Goal: Task Accomplishment & Management: Manage account settings

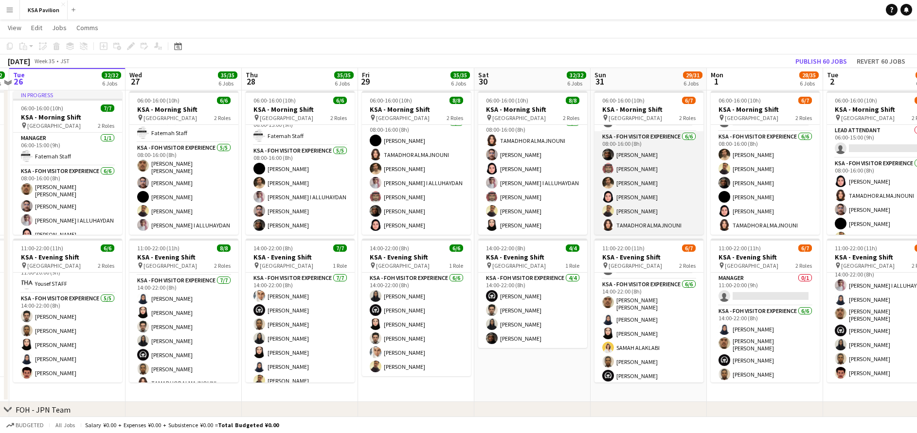
scroll to position [66, 0]
click at [663, 192] on app-card-role "KSA - FOH Visitor Experience [DATE] 08:00-16:00 (8h) [PERSON_NAME] [PERSON_NAME…" at bounding box center [648, 184] width 109 height 104
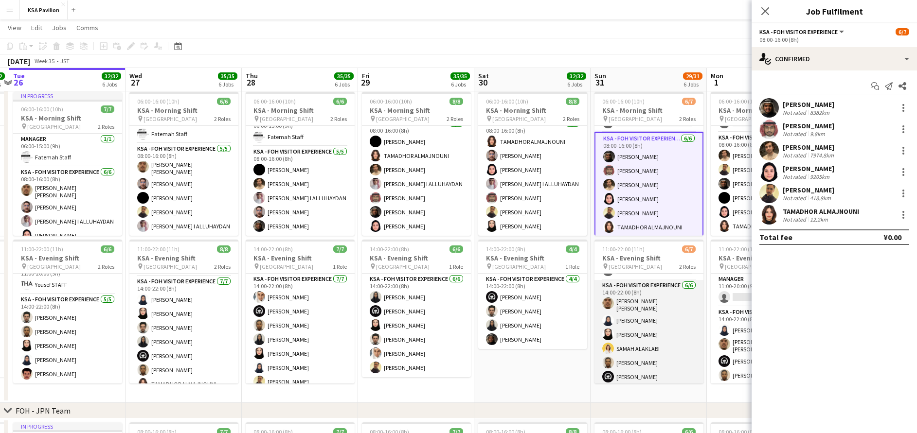
click at [654, 339] on app-card-role "KSA - FOH Visitor Experience [DATE] 14:00-22:00 (8h) [PERSON_NAME] [PERSON_NAME…" at bounding box center [648, 333] width 109 height 106
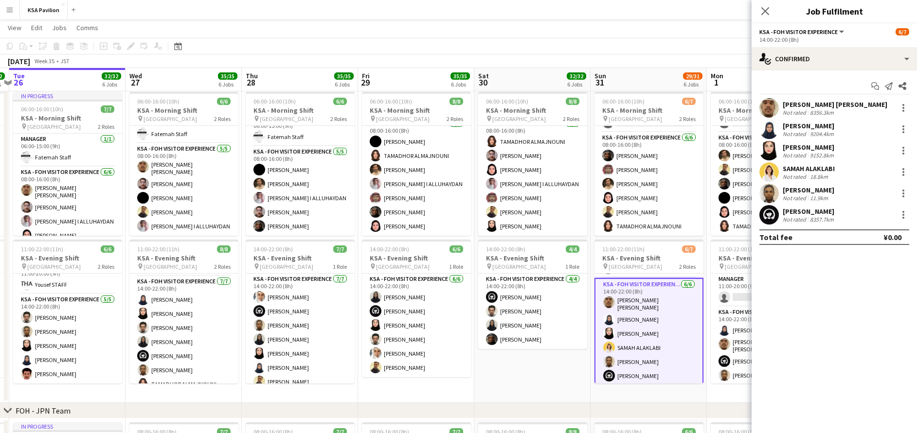
scroll to position [29, 0]
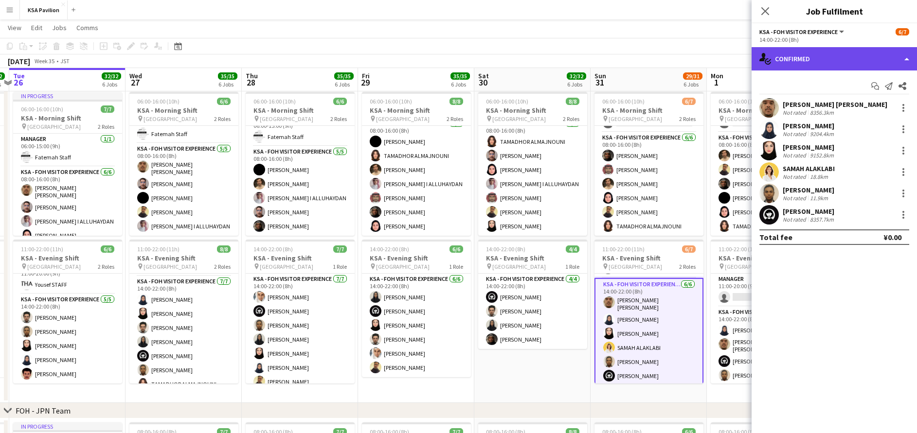
click at [827, 60] on div "single-neutral-actions-check-2 Confirmed" at bounding box center [833, 58] width 165 height 23
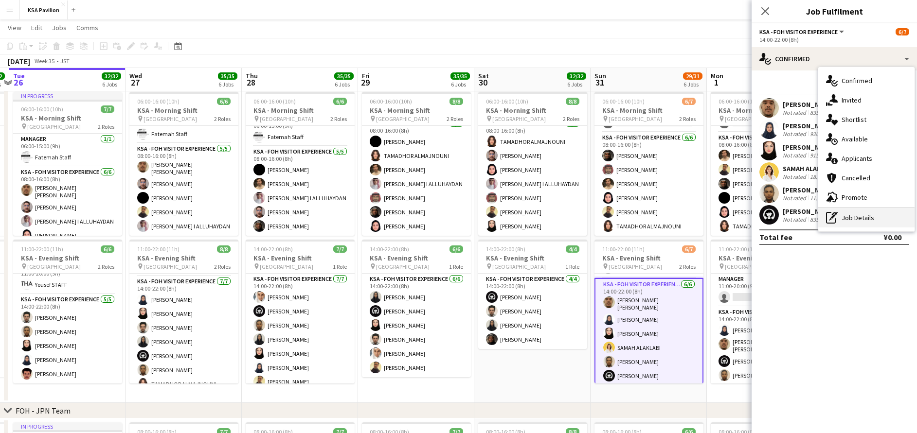
click at [863, 219] on div "pen-write Job Details" at bounding box center [866, 217] width 96 height 19
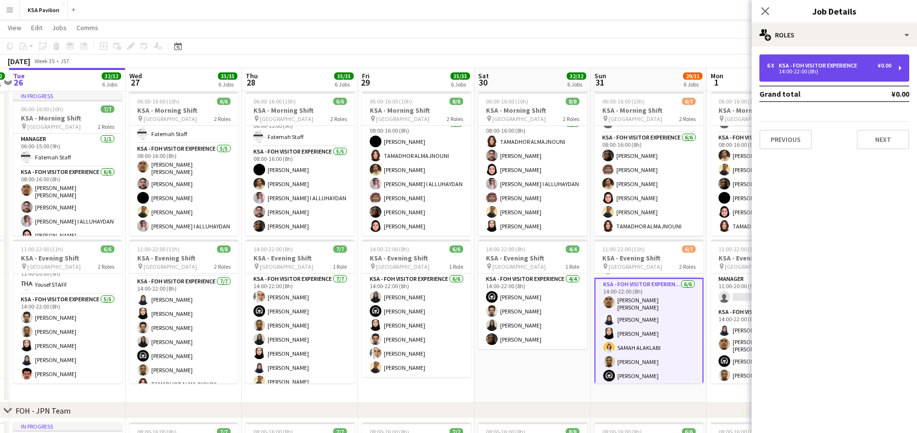
click at [831, 67] on div "KSA - FOH Visitor Experience" at bounding box center [819, 65] width 82 height 7
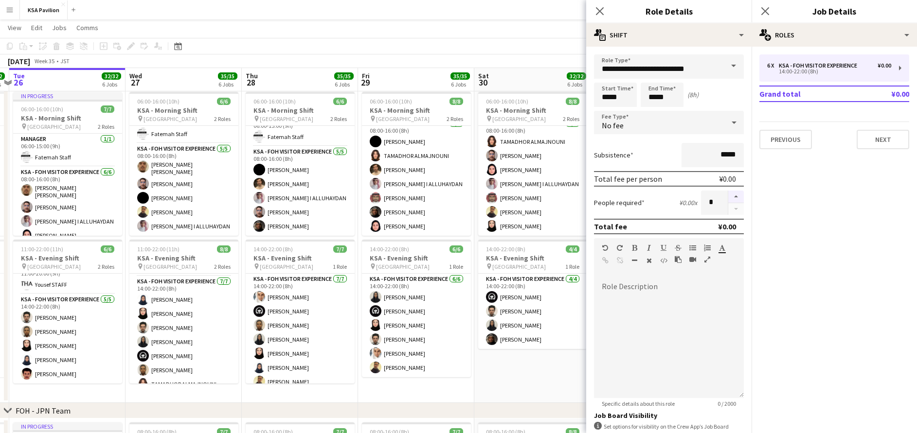
click at [728, 195] on button "button" at bounding box center [736, 197] width 16 height 13
type input "*"
click at [766, 12] on icon at bounding box center [764, 10] width 9 height 9
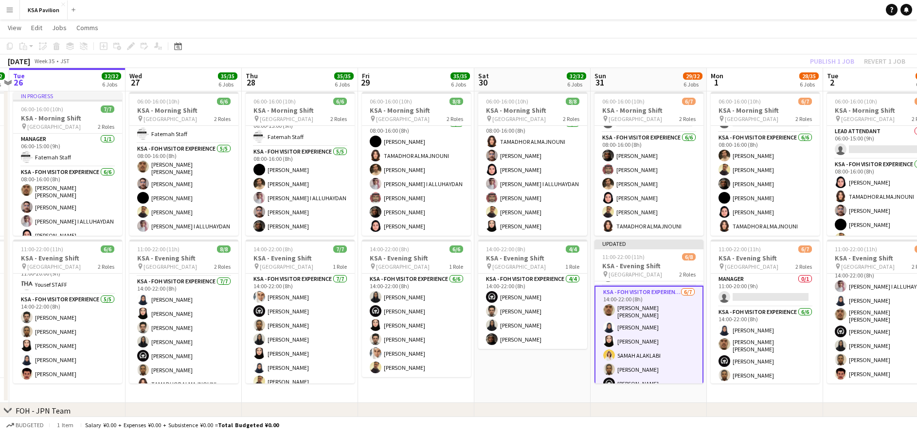
click at [659, 318] on app-card-role "KSA - FOH Visitor Experience [DATE] 14:00-22:00 (8h) [PERSON_NAME] [PERSON_NAME…" at bounding box center [648, 347] width 109 height 123
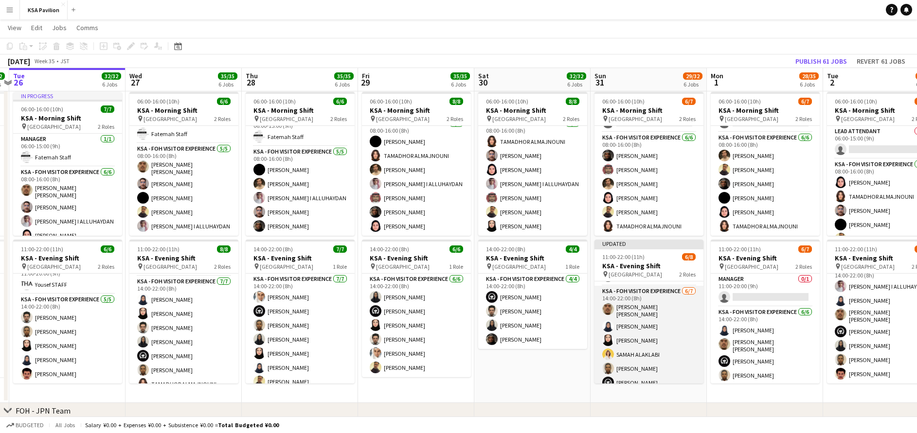
click at [659, 318] on app-card-role "KSA - FOH Visitor Experience [DATE] 14:00-22:00 (8h) [PERSON_NAME] [PERSON_NAME…" at bounding box center [648, 346] width 109 height 121
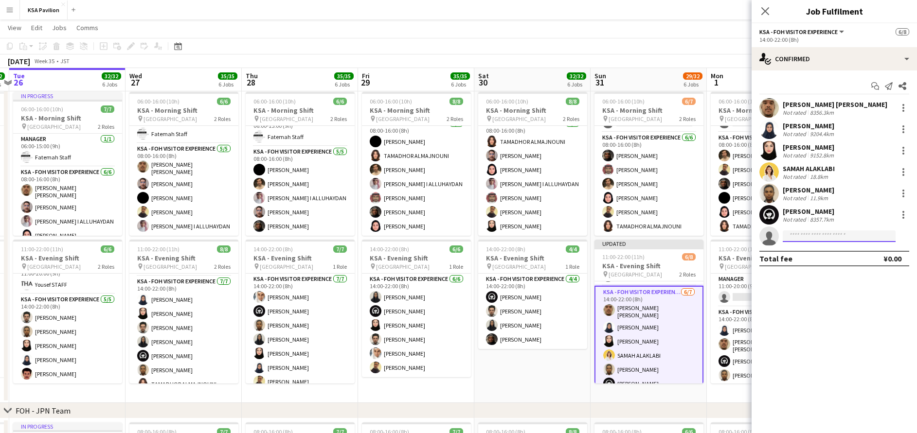
click at [812, 237] on input at bounding box center [838, 236] width 113 height 12
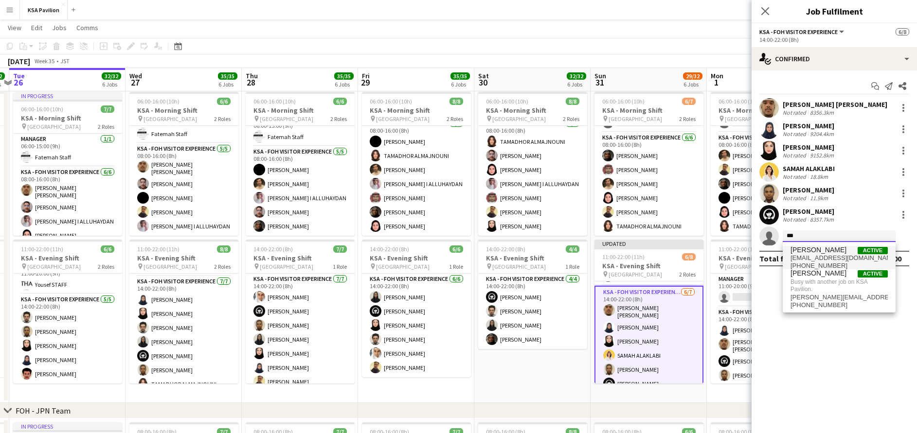
type input "***"
click at [821, 254] on span "[EMAIL_ADDRESS][DOMAIN_NAME]" at bounding box center [838, 258] width 97 height 8
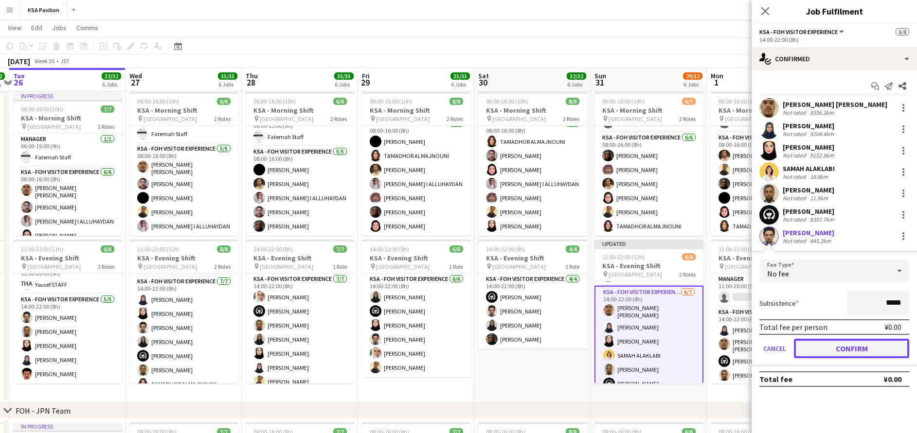
click at [863, 345] on button "Confirm" at bounding box center [851, 348] width 115 height 19
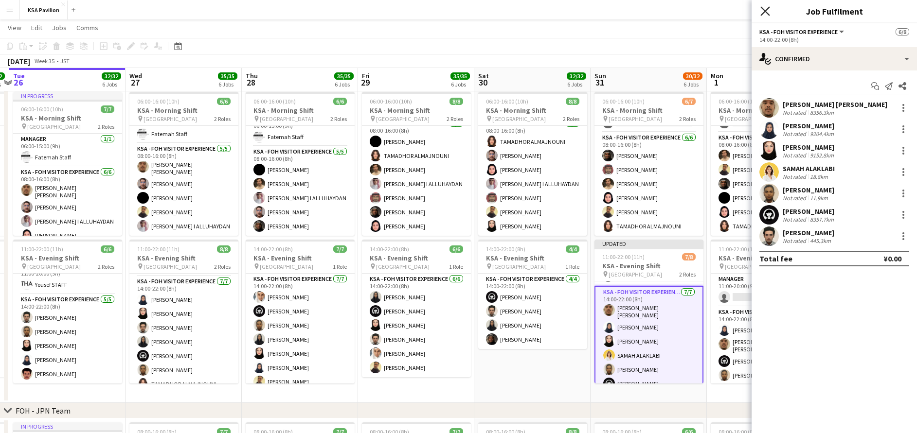
click at [767, 11] on icon "Close pop-in" at bounding box center [764, 10] width 9 height 9
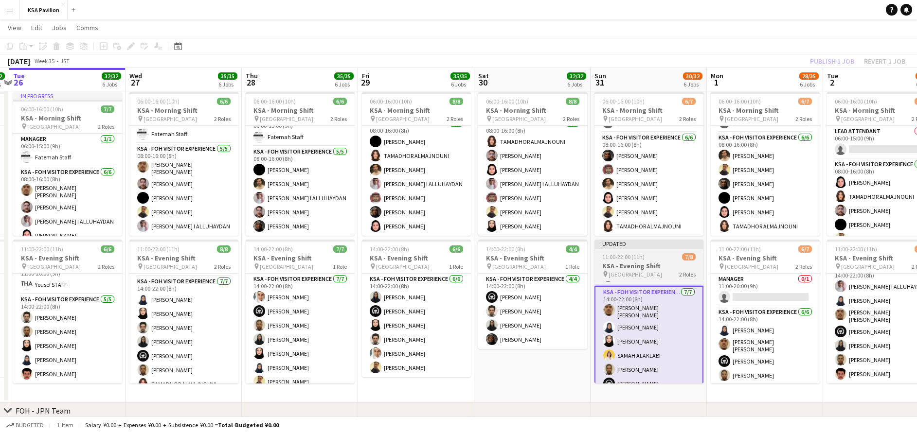
click at [639, 268] on h3 "KSA - Evening Shift" at bounding box center [648, 266] width 109 height 9
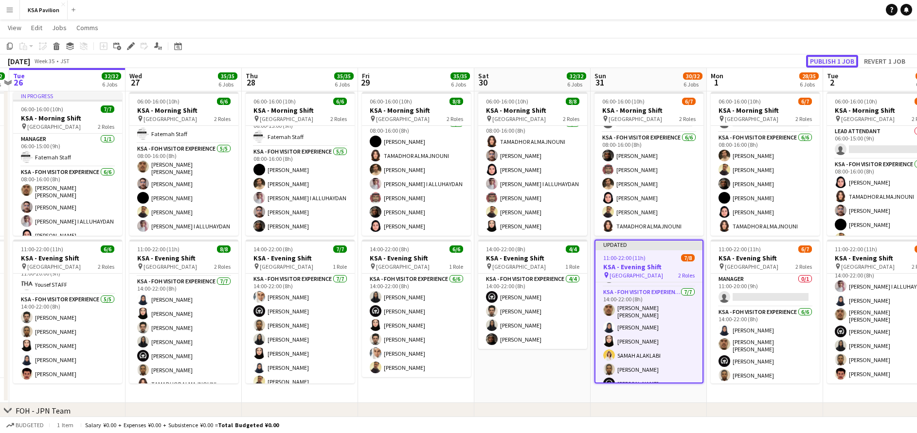
click at [825, 60] on button "Publish 1 job" at bounding box center [832, 61] width 52 height 13
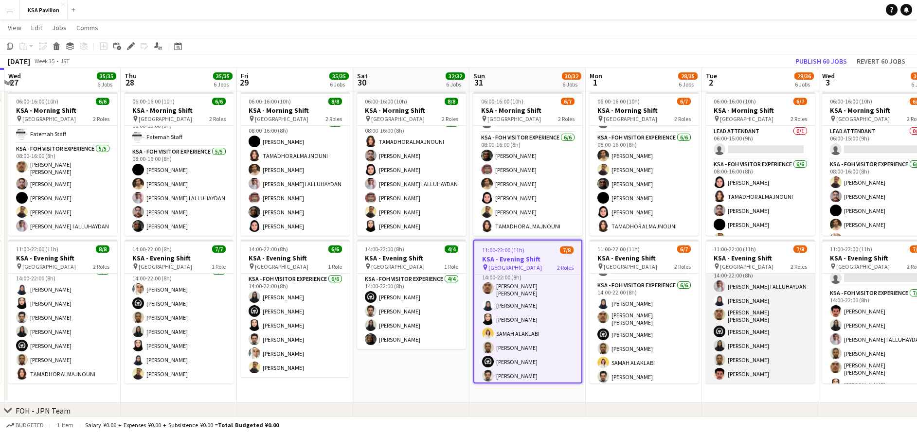
scroll to position [70, 0]
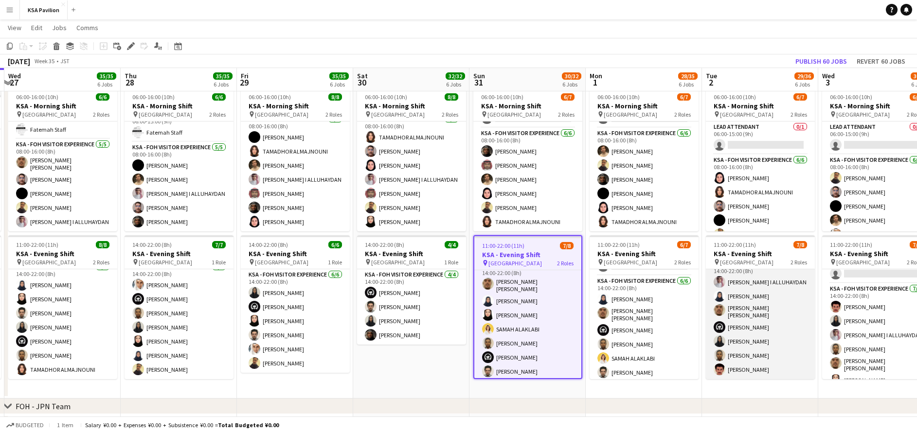
click at [756, 331] on app-card-role "KSA - FOH Visitor Experience [DATE] 14:00-22:00 (8h) [PERSON_NAME] I ALLUHAYDAN…" at bounding box center [760, 319] width 109 height 121
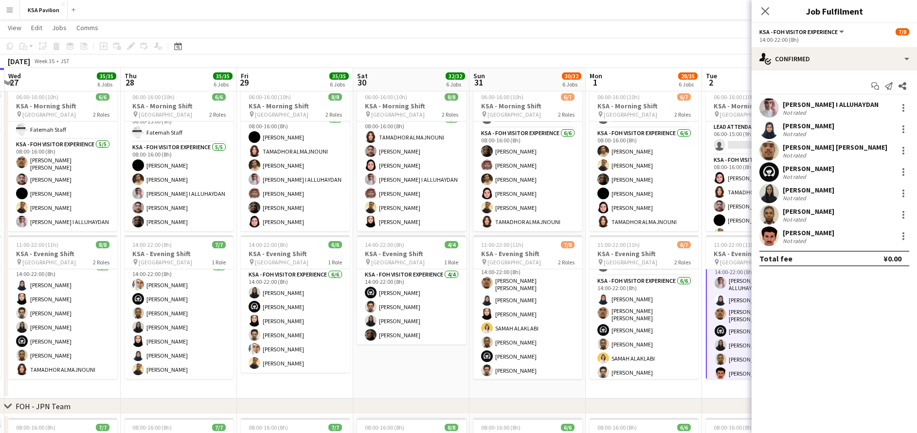
scroll to position [45, 0]
click at [904, 237] on div at bounding box center [903, 236] width 12 height 12
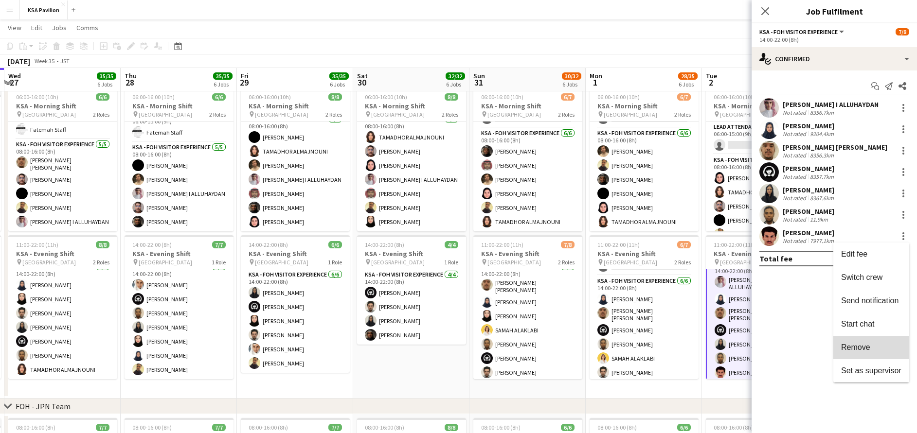
click at [865, 344] on span "Remove" at bounding box center [855, 347] width 29 height 8
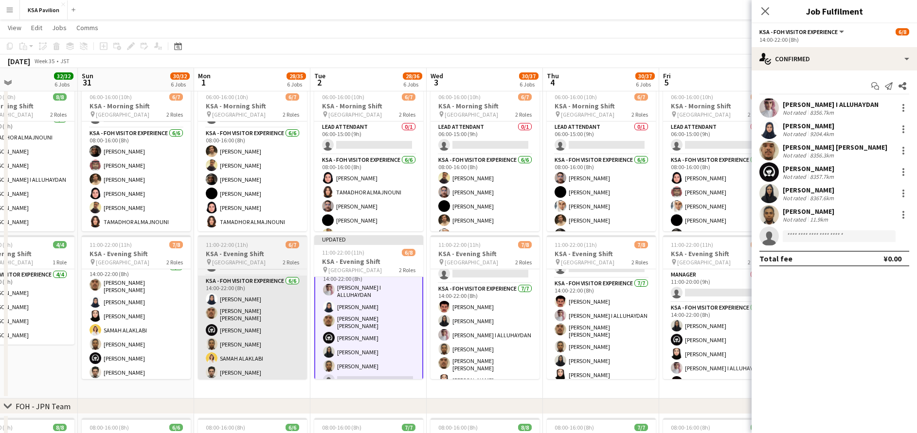
scroll to position [0, 274]
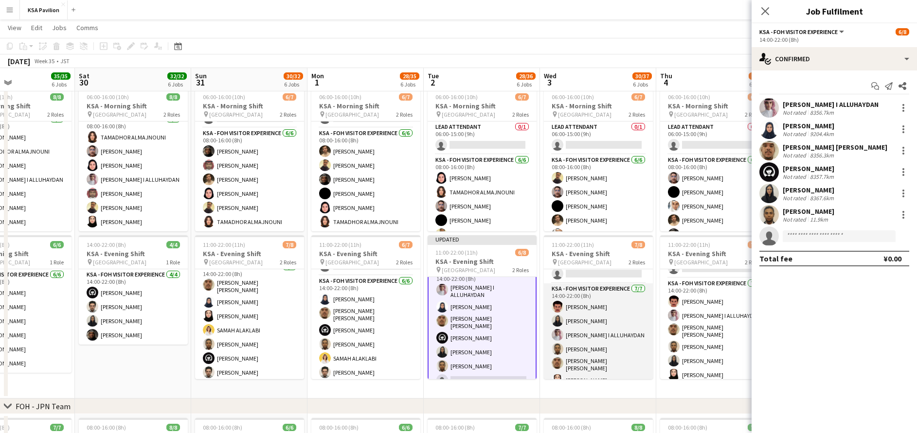
click at [601, 314] on app-card-role "KSA - FOH Visitor Experience [DATE] 14:00-22:00 (8h) [PERSON_NAME] Al Yami [PER…" at bounding box center [598, 343] width 109 height 121
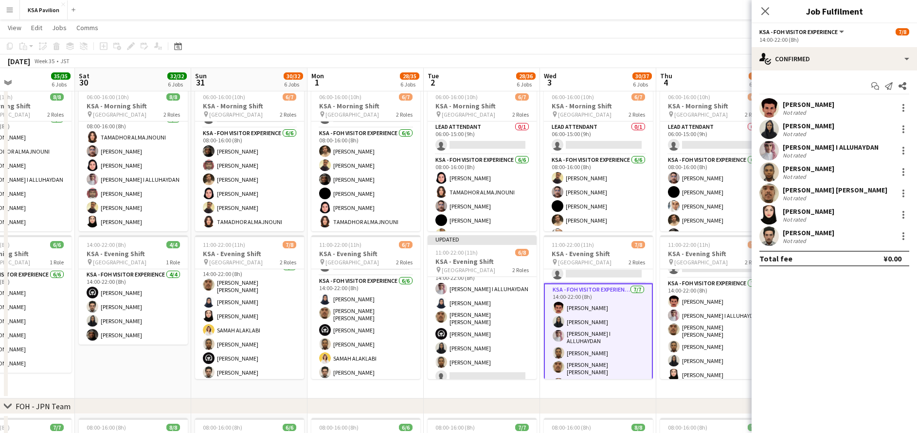
scroll to position [44, 0]
click at [902, 106] on div at bounding box center [903, 108] width 12 height 12
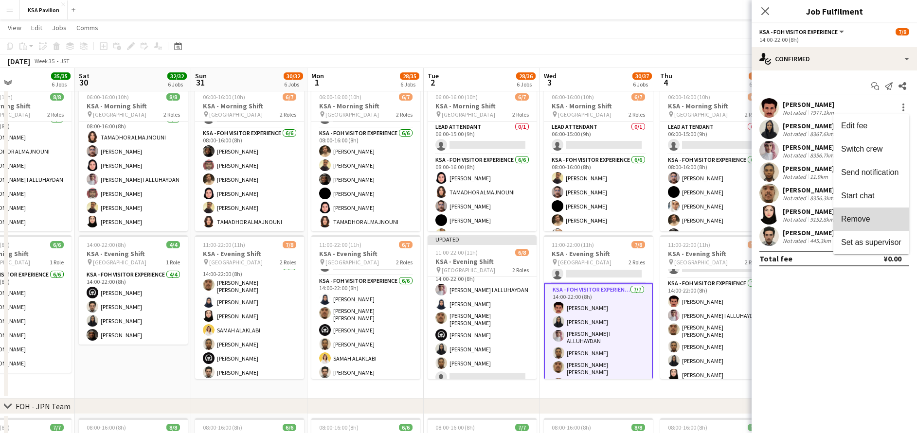
click at [864, 215] on span "Remove" at bounding box center [855, 219] width 29 height 8
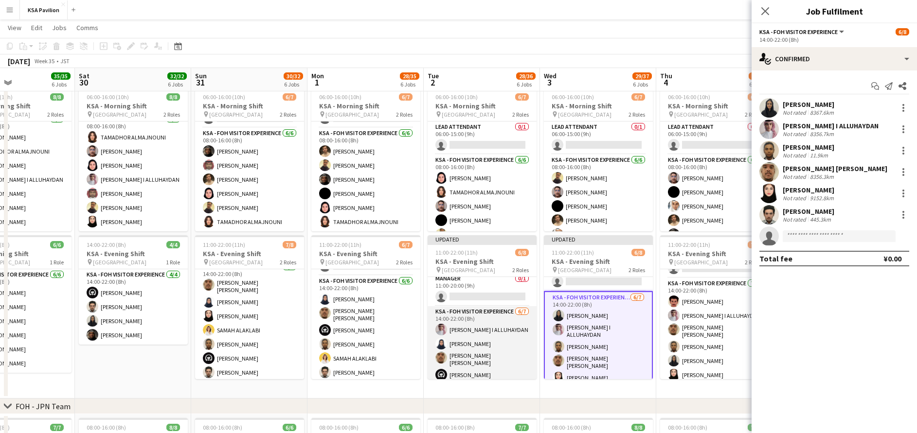
scroll to position [3, 0]
click at [470, 324] on app-card-role "KSA - FOH Visitor Experience [DATE] 14:00-22:00 (8h) [PERSON_NAME] I ALLUHAYDAN…" at bounding box center [481, 367] width 109 height 121
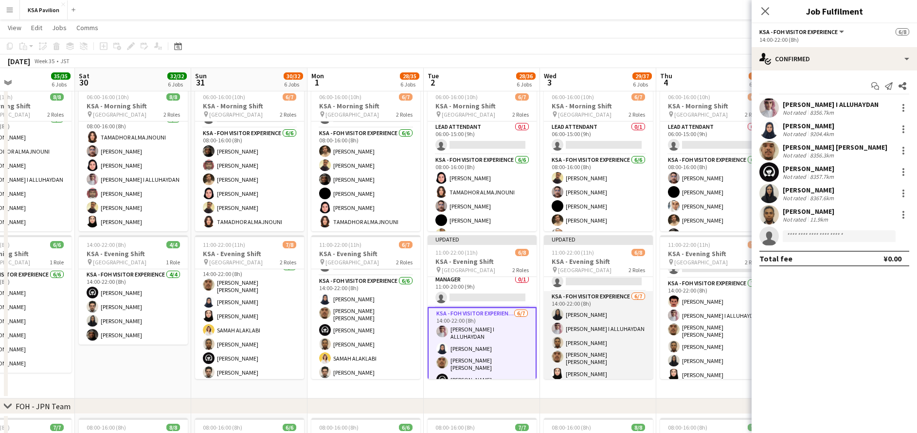
click at [612, 329] on app-card-role "KSA - FOH Visitor Experience [DATE] 14:00-22:00 (8h) [PERSON_NAME] [PERSON_NAME…" at bounding box center [598, 351] width 109 height 121
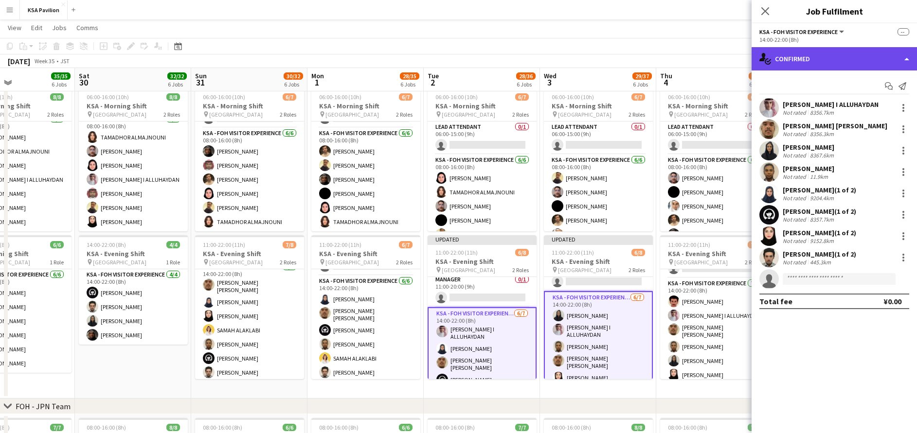
click at [824, 54] on div "single-neutral-actions-check-2 Confirmed" at bounding box center [833, 58] width 165 height 23
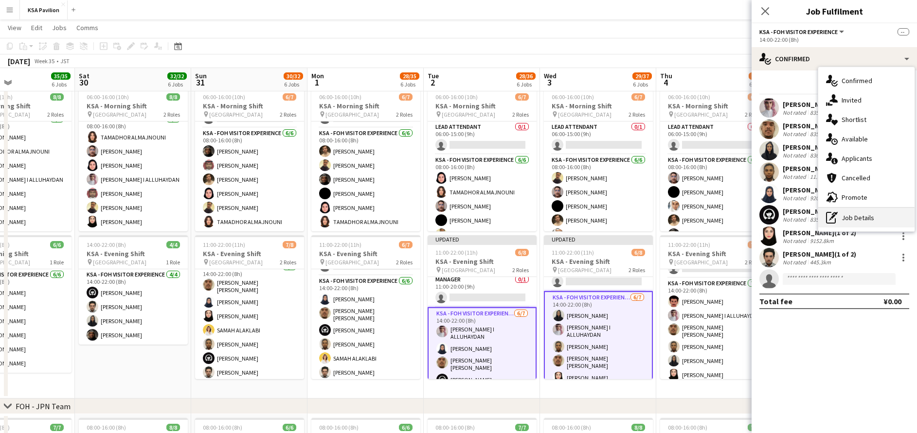
click at [861, 218] on div "pen-write Job Details" at bounding box center [866, 217] width 96 height 19
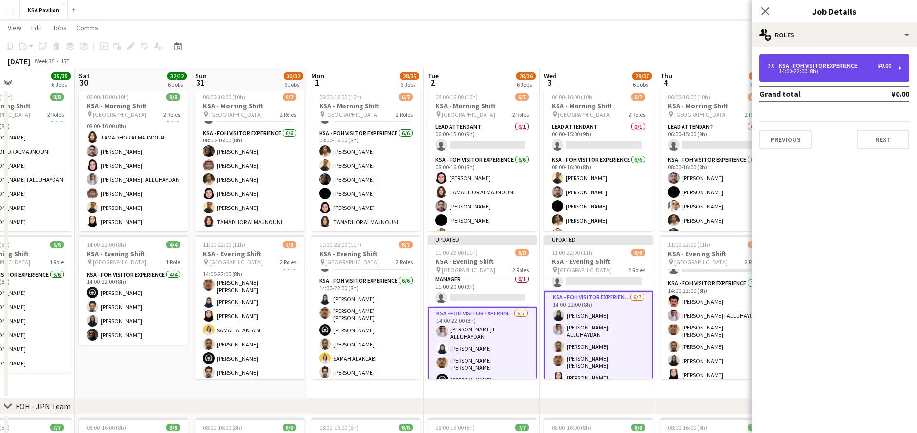
click at [844, 64] on div "KSA - FOH Visitor Experience" at bounding box center [819, 65] width 82 height 7
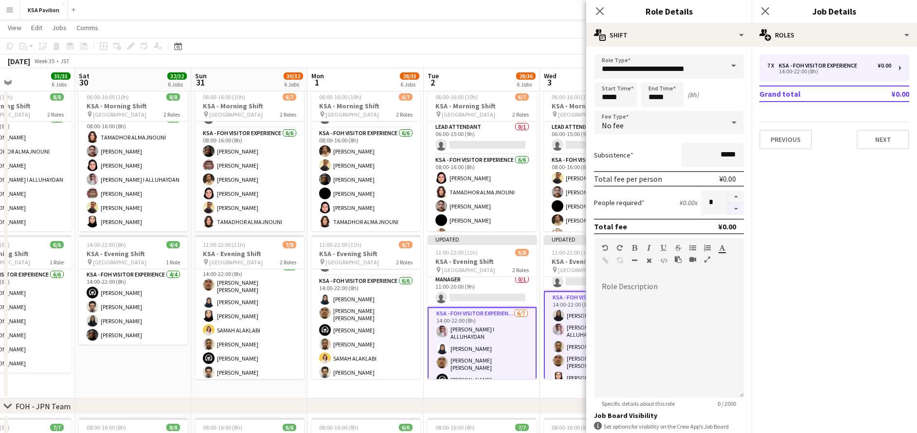
click at [728, 211] on button "button" at bounding box center [736, 209] width 16 height 12
type input "*"
click at [765, 10] on icon "Close pop-in" at bounding box center [764, 10] width 9 height 9
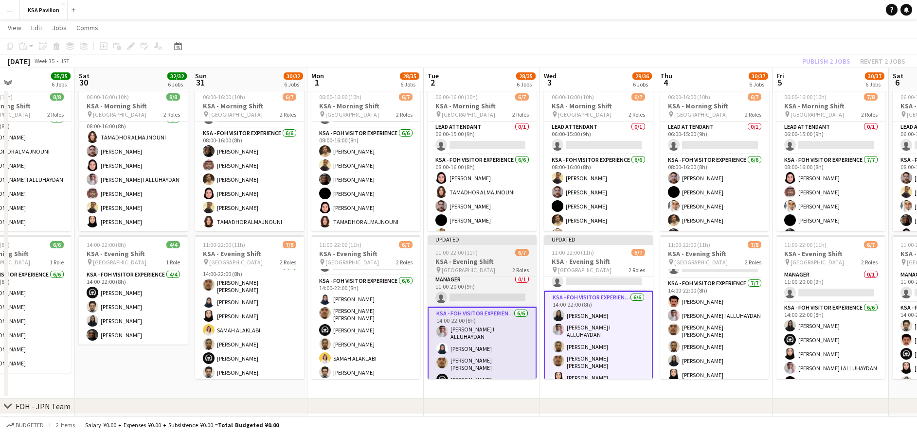
click at [478, 254] on div "11:00-22:00 (11h) 6/7" at bounding box center [481, 252] width 109 height 7
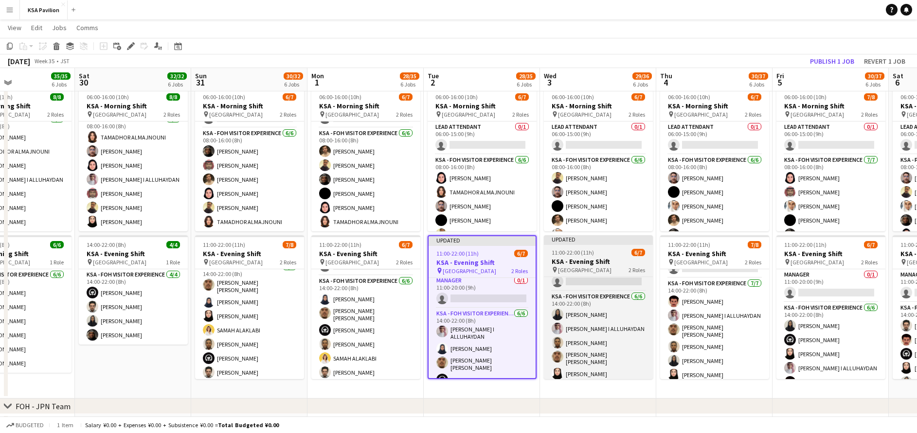
click at [578, 260] on h3 "KSA - Evening Shift" at bounding box center [598, 261] width 109 height 9
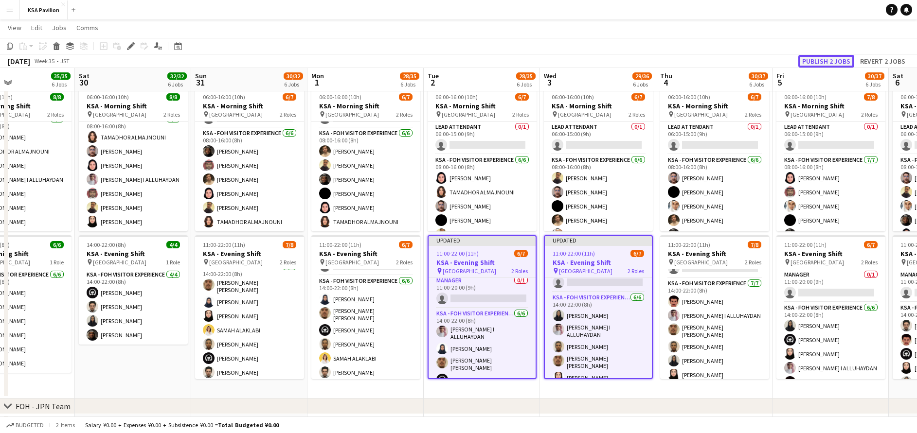
click at [815, 63] on button "Publish 2 jobs" at bounding box center [826, 61] width 56 height 13
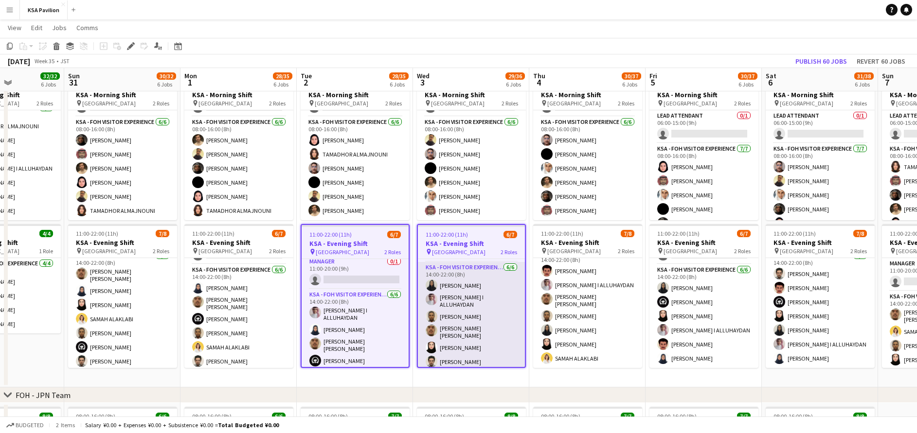
scroll to position [29, 0]
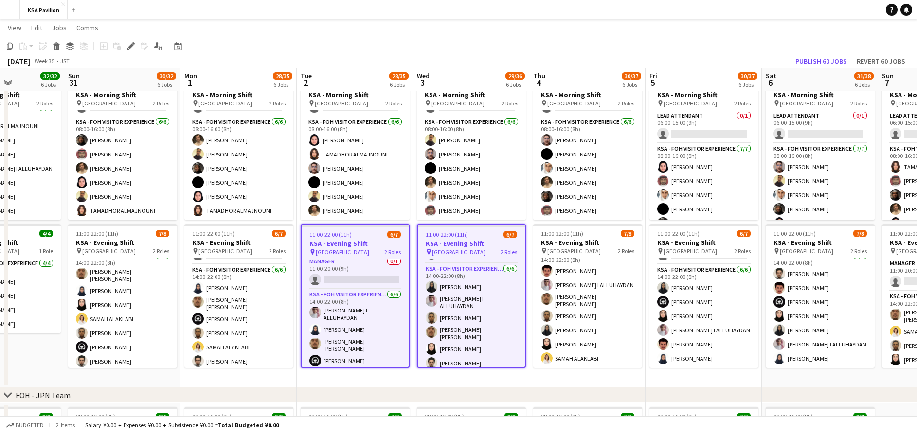
click at [388, 377] on app-date-cell "06:00-16:00 (10h) 6/7 KSA - Morning Shift pin Saudi Arabia Pavilion 2 Roles LEA…" at bounding box center [355, 229] width 116 height 315
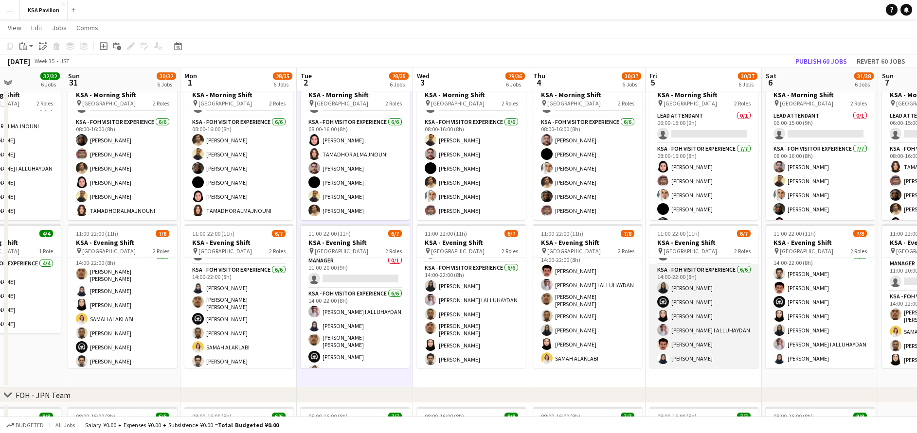
click at [694, 319] on app-card-role "KSA - FOH Visitor Experience [DATE] 14:00-22:00 (8h) [PERSON_NAME] Haya [PERSON…" at bounding box center [703, 317] width 109 height 104
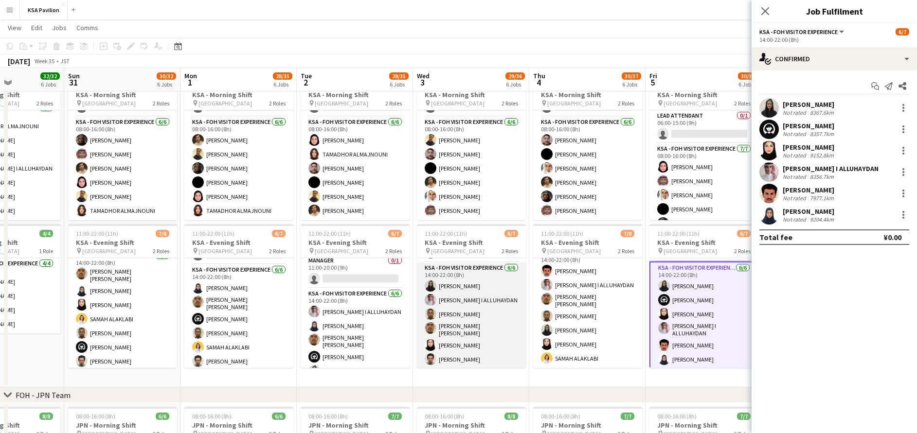
click at [479, 324] on app-card-role "KSA - FOH Visitor Experience [DATE] 14:00-22:00 (8h) [PERSON_NAME] [PERSON_NAME…" at bounding box center [471, 316] width 109 height 106
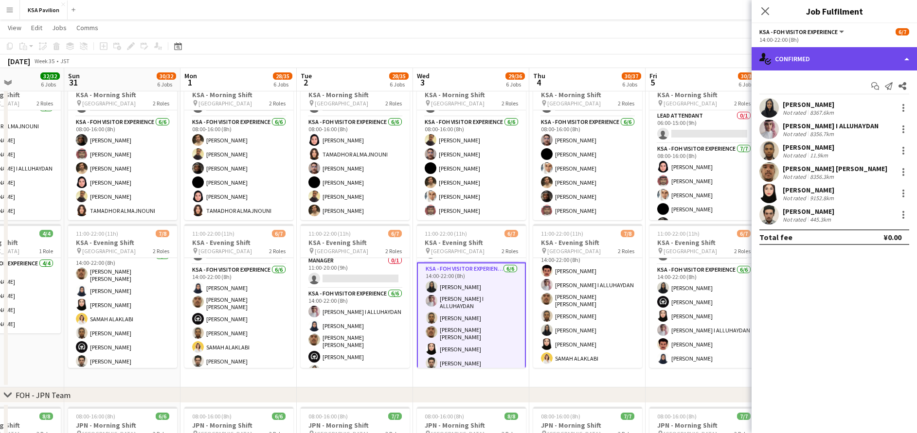
click at [847, 59] on div "single-neutral-actions-check-2 Confirmed" at bounding box center [833, 58] width 165 height 23
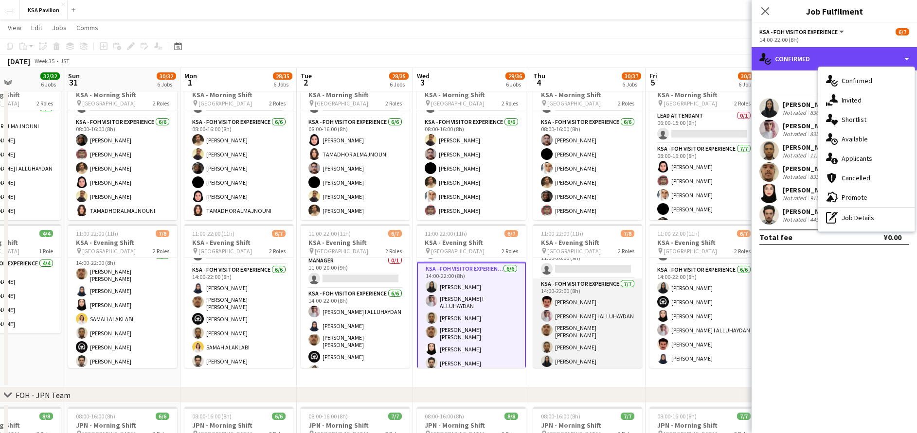
scroll to position [12, 0]
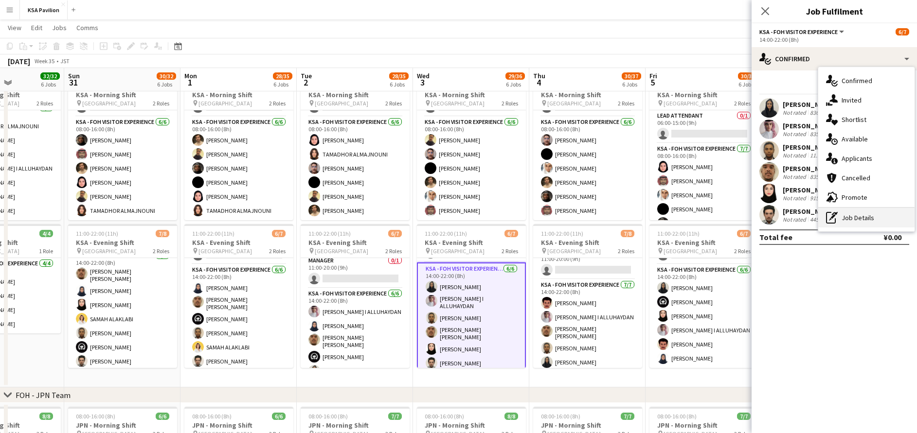
click at [871, 219] on div "pen-write Job Details" at bounding box center [866, 217] width 96 height 19
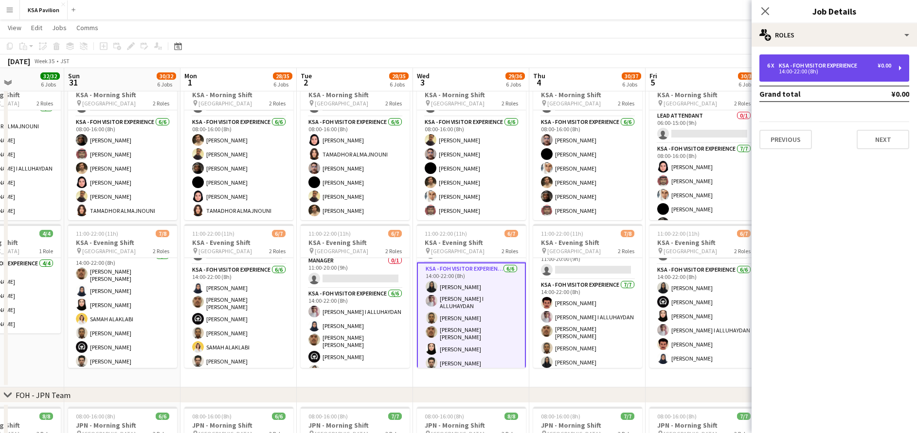
click at [834, 73] on div "14:00-22:00 (8h)" at bounding box center [829, 71] width 124 height 5
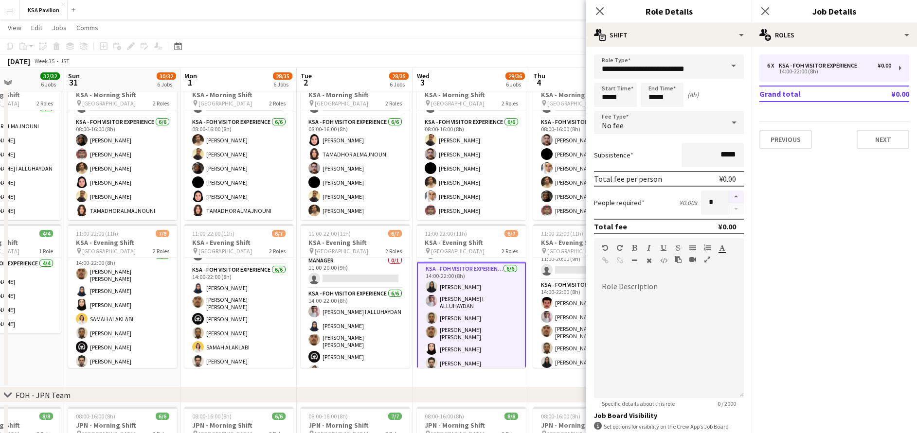
click at [728, 195] on button "button" at bounding box center [736, 197] width 16 height 13
type input "*"
click at [565, 299] on app-card-role "KSA - FOH Visitor Experience [DATE] 14:00-22:00 (8h) [PERSON_NAME] Al Yami [PER…" at bounding box center [587, 340] width 109 height 121
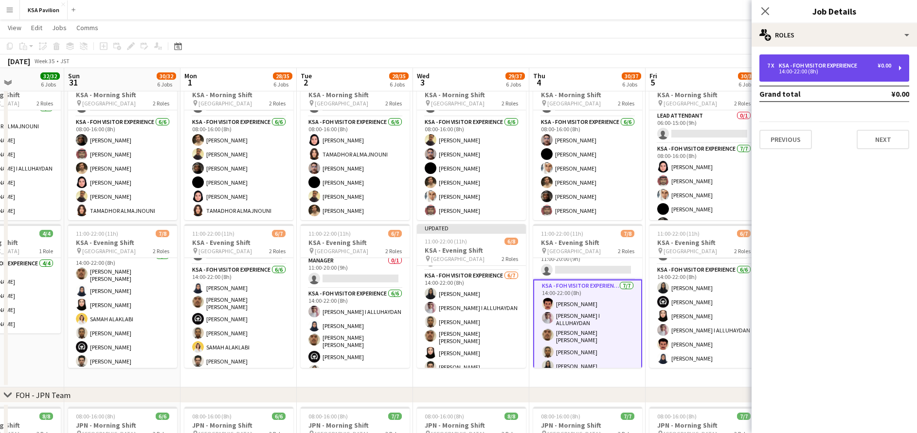
click at [819, 67] on div "KSA - FOH Visitor Experience" at bounding box center [819, 65] width 82 height 7
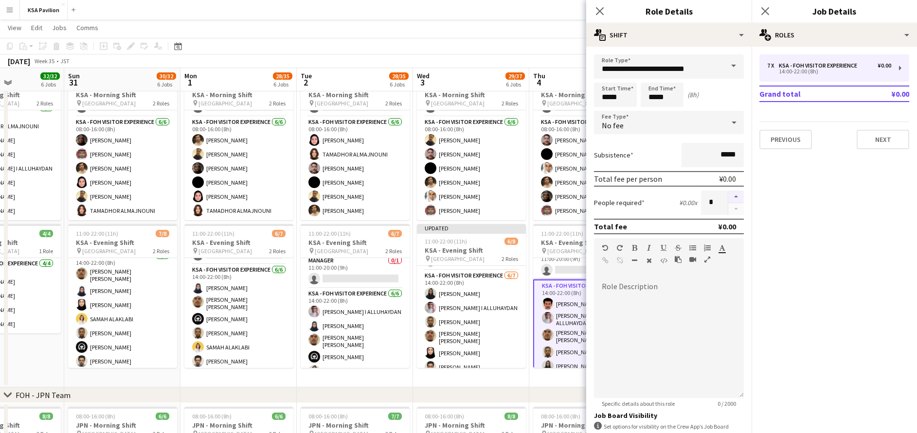
click at [728, 197] on button "button" at bounding box center [736, 197] width 16 height 13
type input "*"
click at [764, 13] on icon "Close pop-in" at bounding box center [764, 10] width 9 height 9
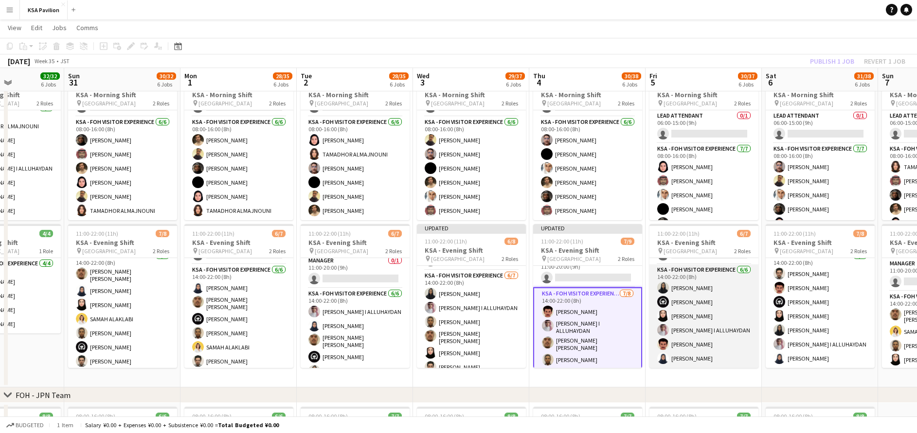
click at [706, 302] on app-card-role "KSA - FOH Visitor Experience [DATE] 14:00-22:00 (8h) [PERSON_NAME] Haya [PERSON…" at bounding box center [703, 317] width 109 height 104
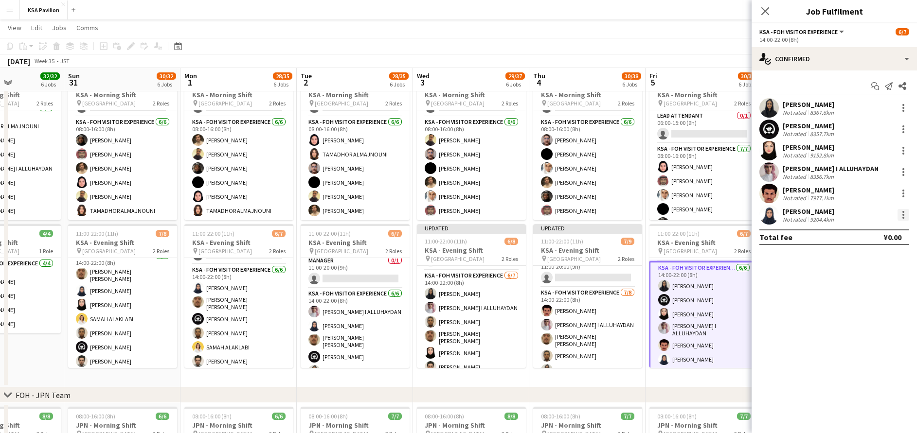
click at [903, 218] on div at bounding box center [903, 218] width 2 height 2
click at [884, 255] on span "Switch crew" at bounding box center [871, 256] width 60 height 9
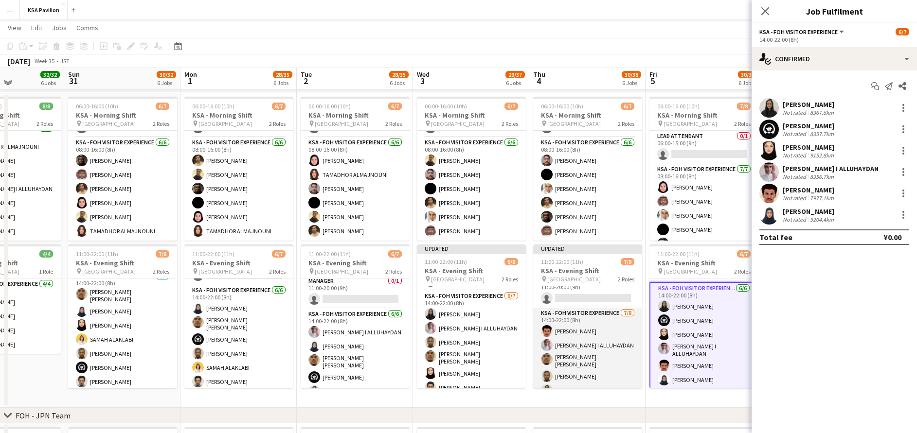
click at [607, 345] on app-card-role "KSA - FOH Visitor Experience [DATE] 14:00-22:00 (8h) [PERSON_NAME] Al Yami [PER…" at bounding box center [587, 375] width 109 height 135
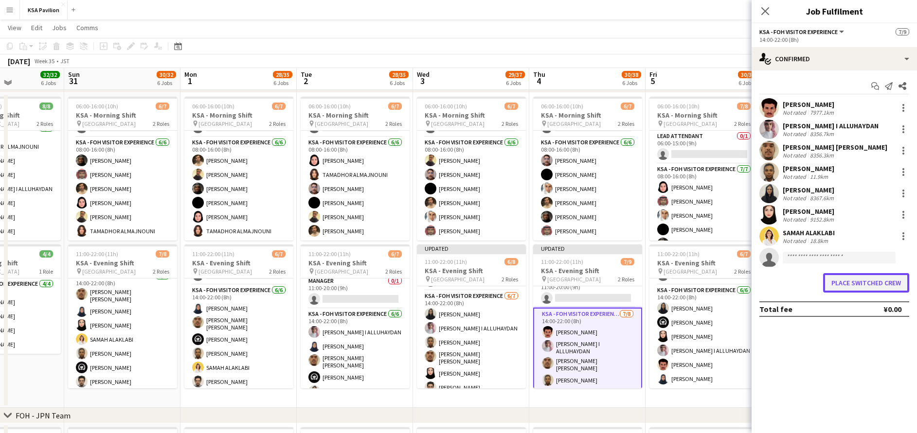
click at [855, 283] on button "Place switched crew" at bounding box center [866, 282] width 86 height 19
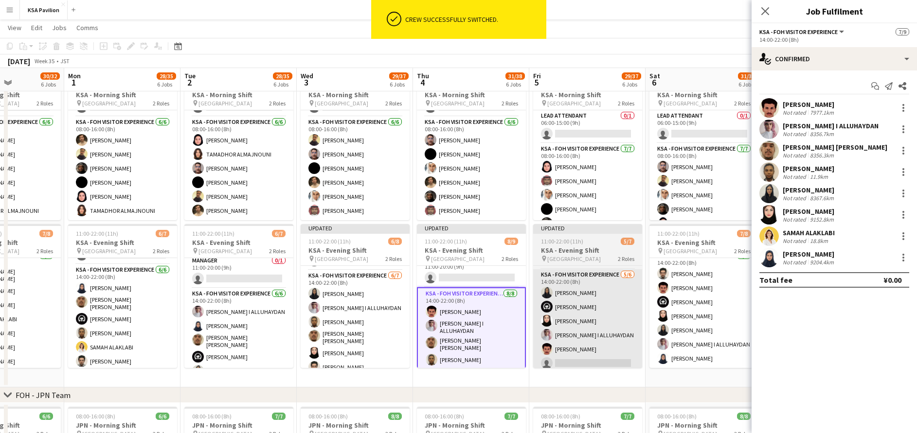
scroll to position [0, 312]
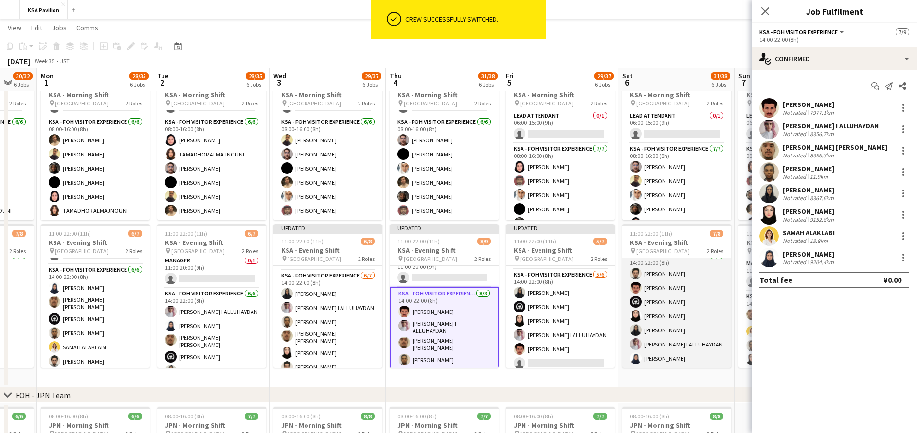
click at [684, 330] on app-card-role "KSA - FOH Visitor Experience [DATE] 14:00-22:00 (8h) [PERSON_NAME] [PERSON_NAME…" at bounding box center [676, 309] width 109 height 118
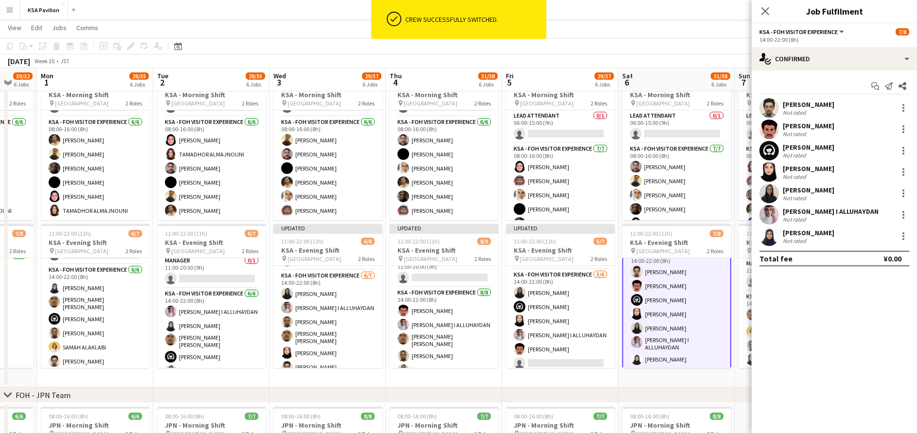
scroll to position [45, 0]
click at [903, 236] on div at bounding box center [903, 236] width 2 height 2
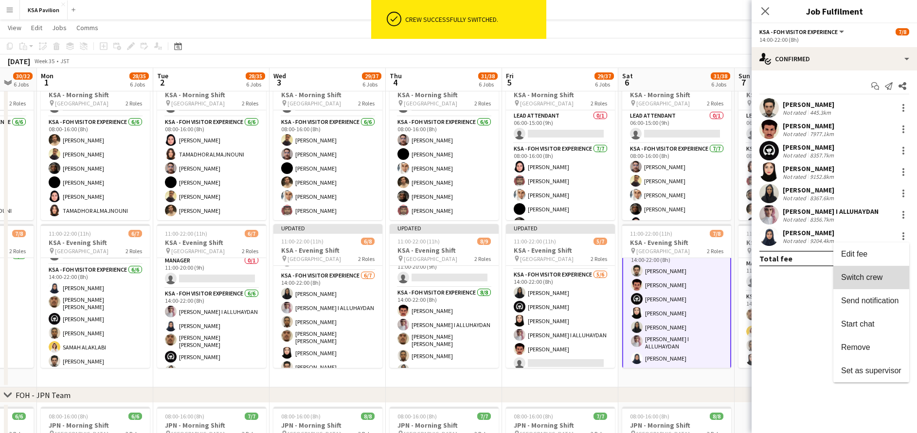
click at [865, 278] on span "Switch crew" at bounding box center [861, 277] width 41 height 8
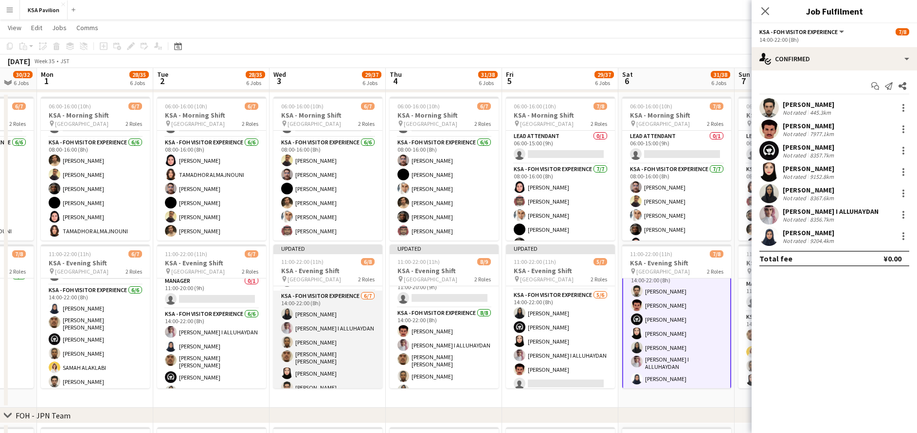
click at [301, 351] on app-card-role "KSA - FOH Visitor Experience [DATE] 14:00-22:00 (8h) [PERSON_NAME] [PERSON_NAME…" at bounding box center [327, 351] width 109 height 121
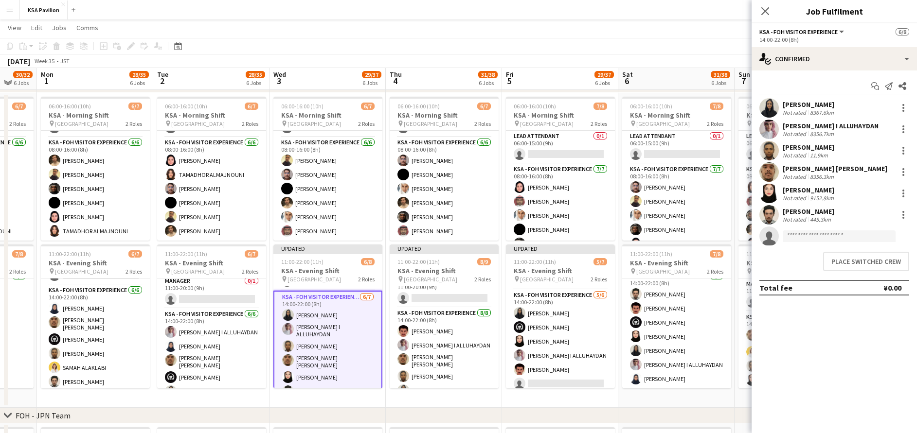
scroll to position [44, 0]
click at [878, 263] on button "Place switched crew" at bounding box center [866, 261] width 86 height 19
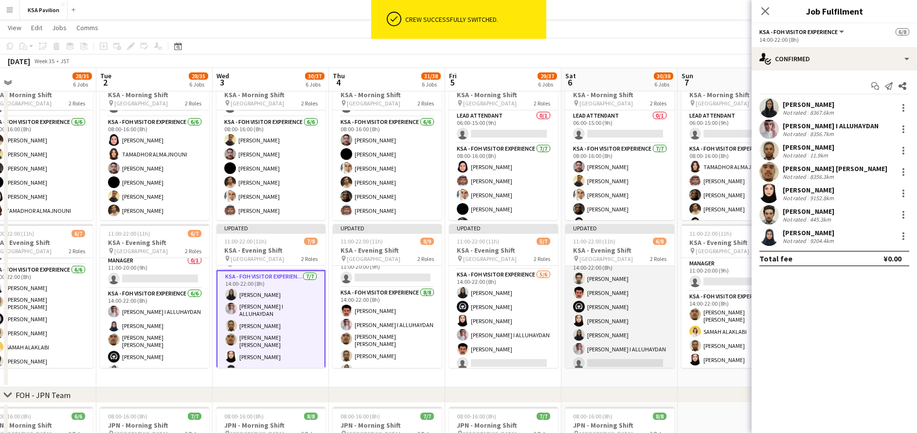
scroll to position [0, 290]
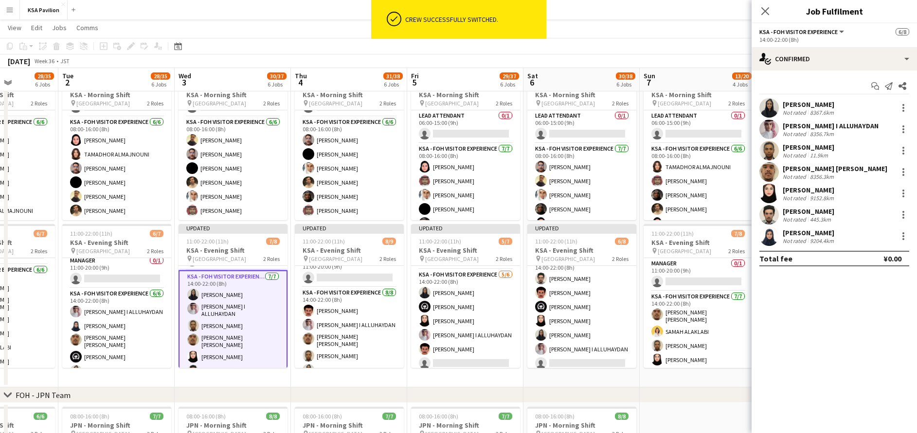
click at [895, 234] on div "[PERSON_NAME] Not rated 9204.4km" at bounding box center [833, 236] width 165 height 19
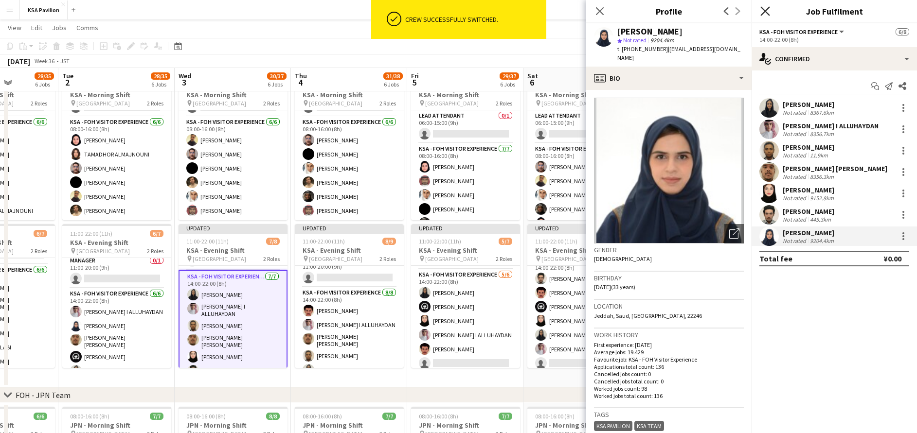
click at [765, 10] on icon "Close pop-in" at bounding box center [764, 10] width 9 height 9
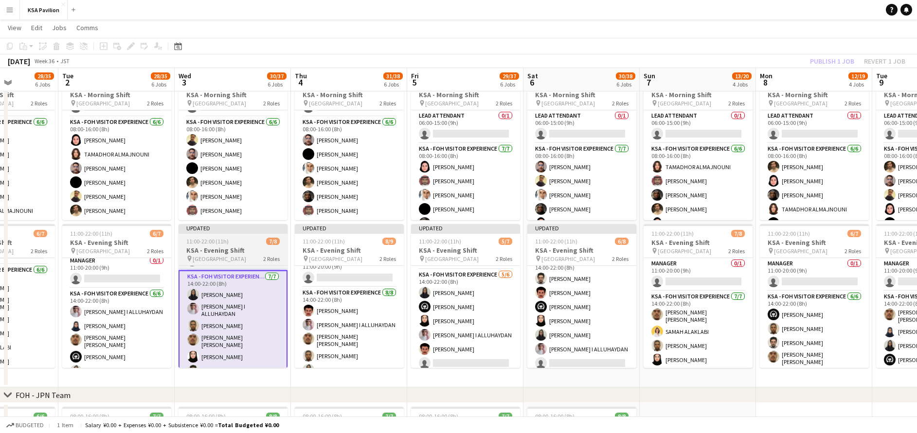
click at [226, 247] on h3 "KSA - Evening Shift" at bounding box center [232, 250] width 109 height 9
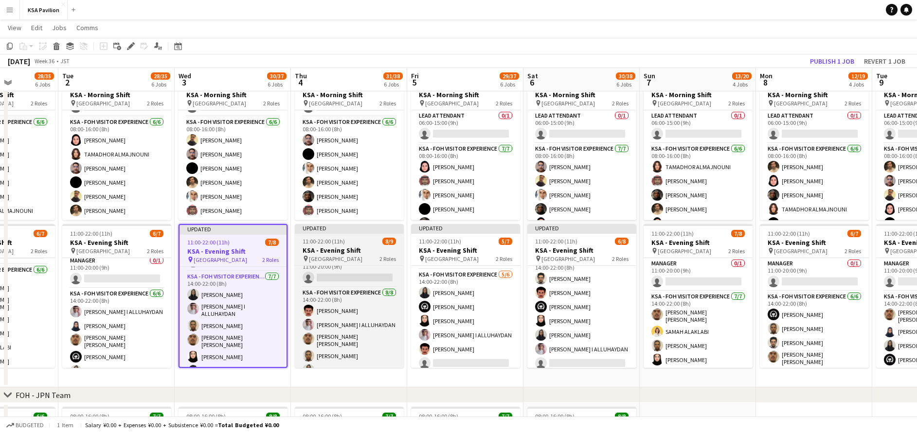
click at [312, 240] on span "11:00-22:00 (11h)" at bounding box center [323, 241] width 42 height 7
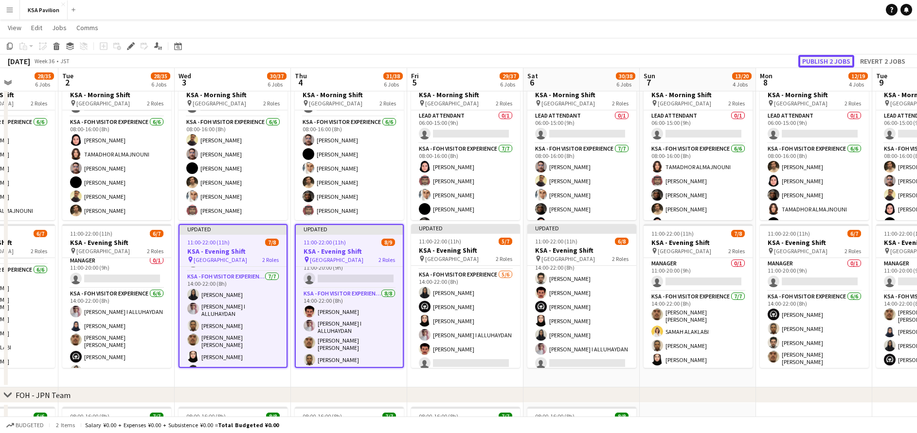
click at [835, 59] on button "Publish 2 jobs" at bounding box center [826, 61] width 56 height 13
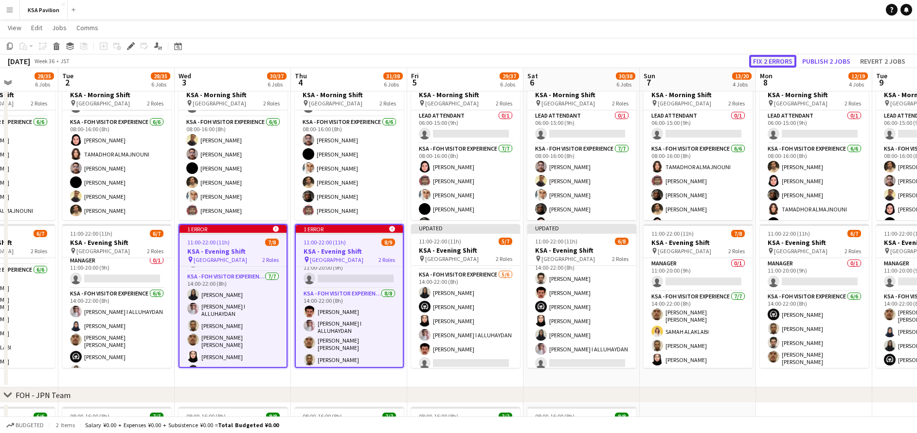
click at [769, 63] on button "Fix 2 errors" at bounding box center [772, 61] width 47 height 13
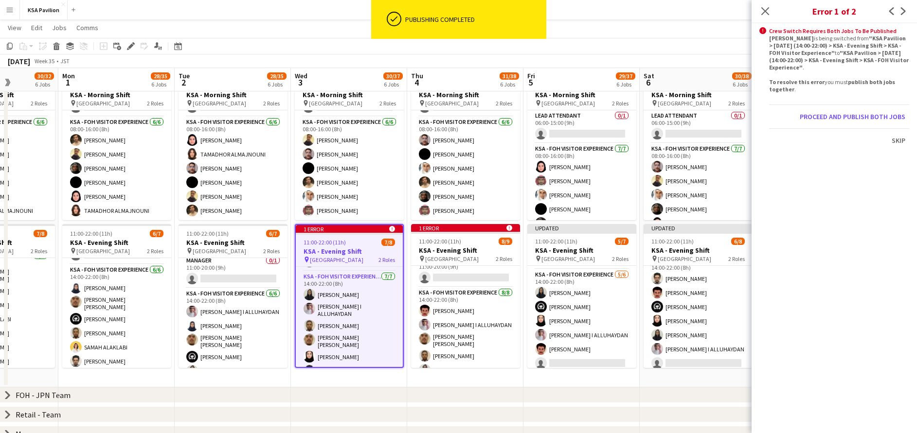
scroll to position [0, 335]
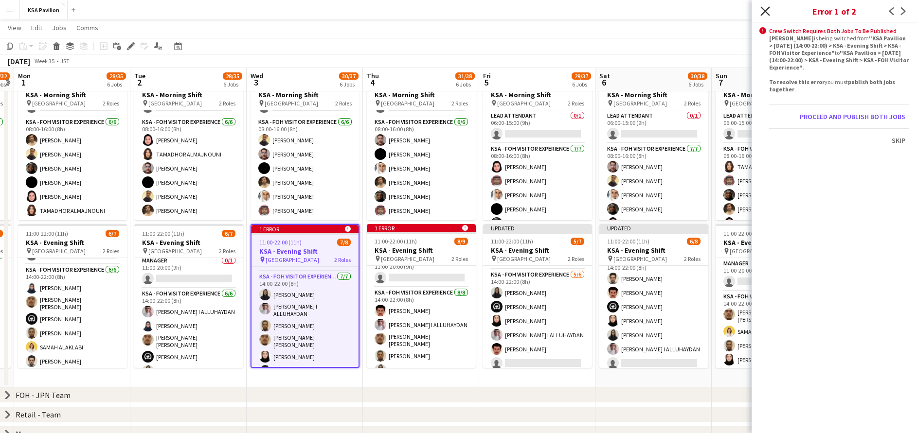
click at [763, 7] on icon "Close pop-in" at bounding box center [764, 10] width 9 height 9
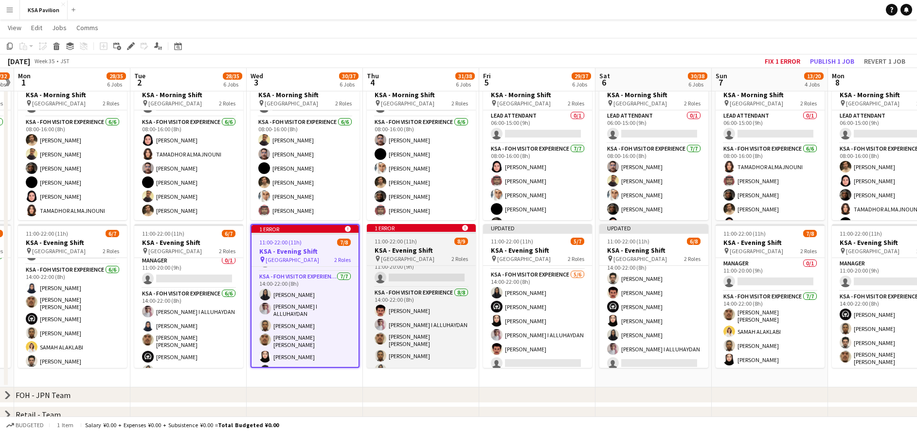
click at [421, 239] on div "11:00-22:00 (11h) 8/9" at bounding box center [421, 241] width 109 height 7
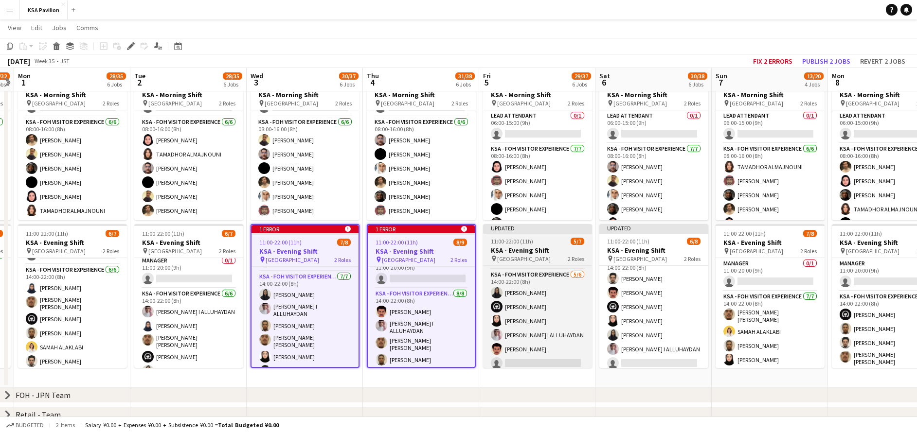
click at [526, 236] on app-job-card "Updated 11:00-22:00 (11h) 5/7 KSA - Evening Shift pin [GEOGRAPHIC_DATA] 2 Roles…" at bounding box center [537, 296] width 109 height 144
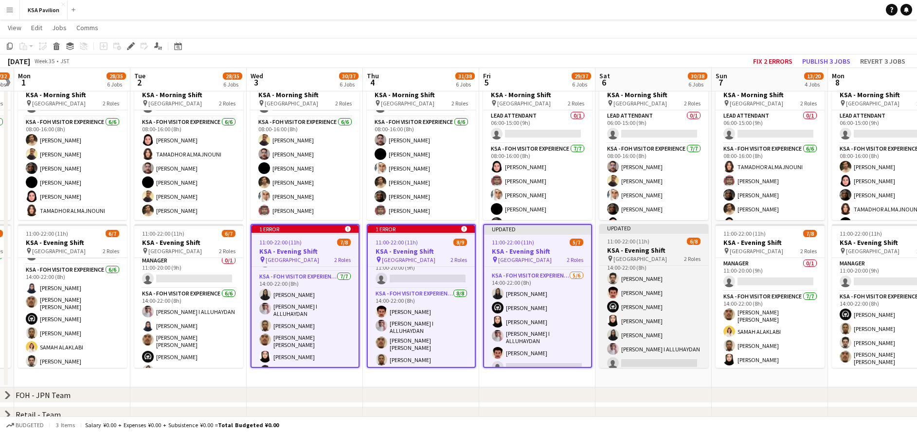
click at [622, 241] on span "11:00-22:00 (11h)" at bounding box center [628, 241] width 42 height 7
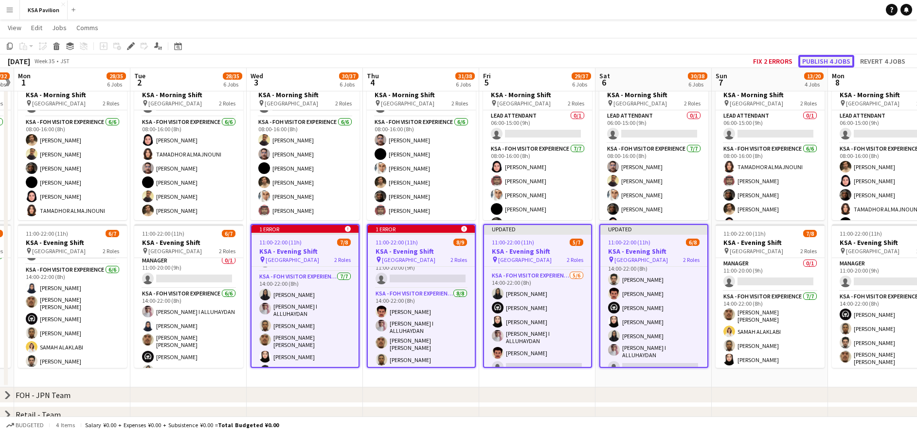
click at [823, 59] on button "Publish 4 jobs" at bounding box center [826, 61] width 56 height 13
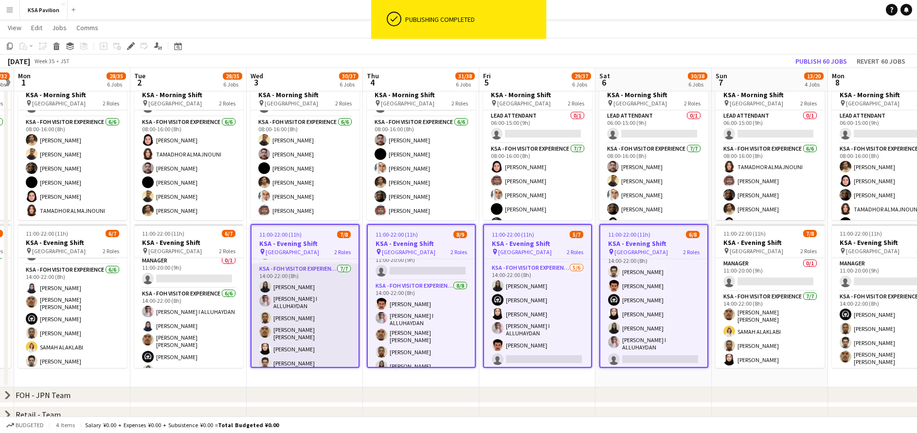
click at [312, 302] on app-card-role "KSA - FOH Visitor Experience [DATE] 14:00-22:00 (8h) [PERSON_NAME] [PERSON_NAME…" at bounding box center [304, 326] width 107 height 124
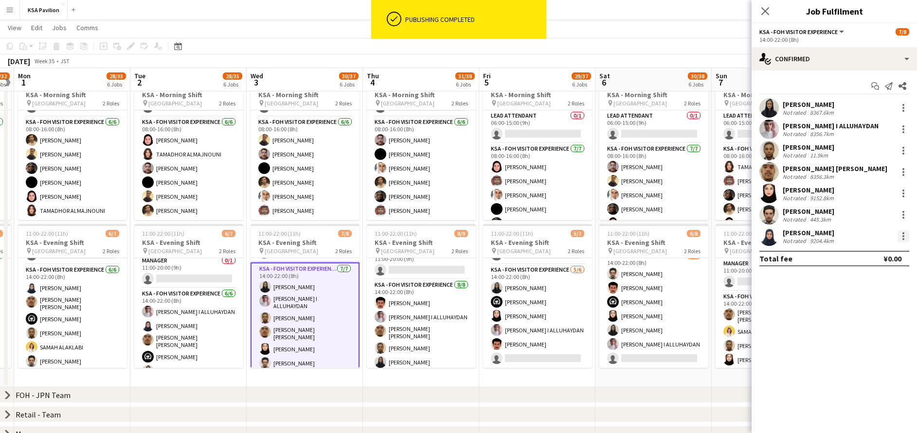
click at [906, 231] on div at bounding box center [903, 236] width 12 height 12
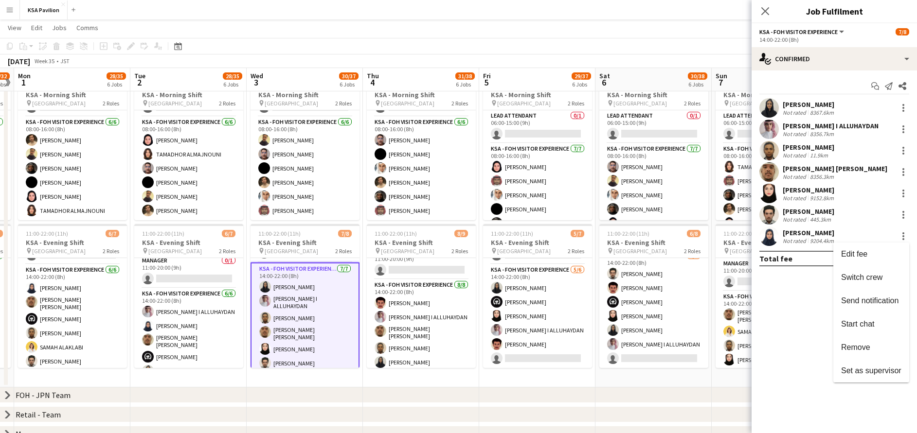
click at [805, 235] on div at bounding box center [458, 216] width 917 height 433
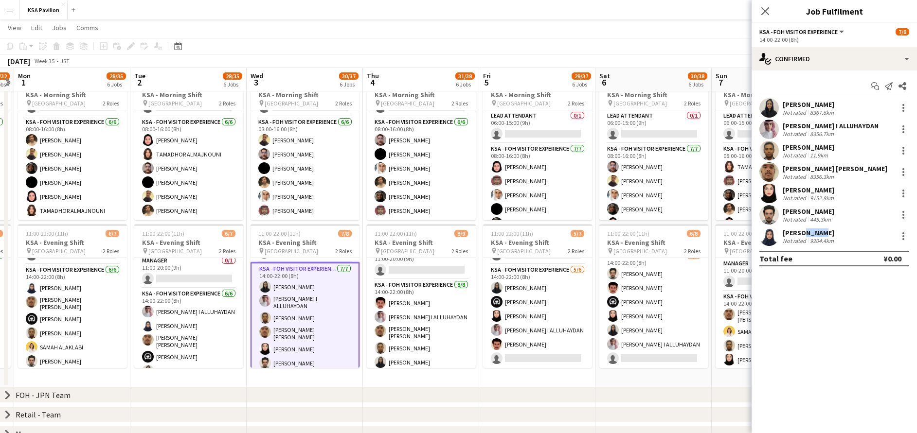
click at [805, 235] on div "[PERSON_NAME]" at bounding box center [808, 233] width 53 height 9
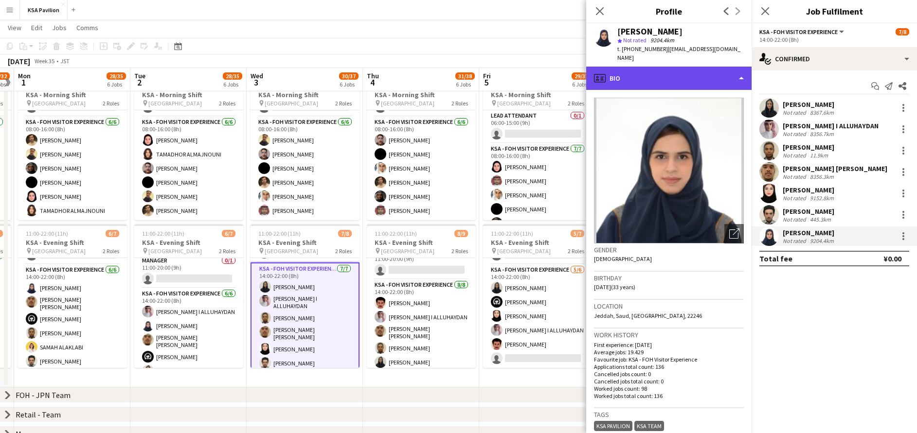
click at [653, 67] on div "profile Bio" at bounding box center [668, 78] width 165 height 23
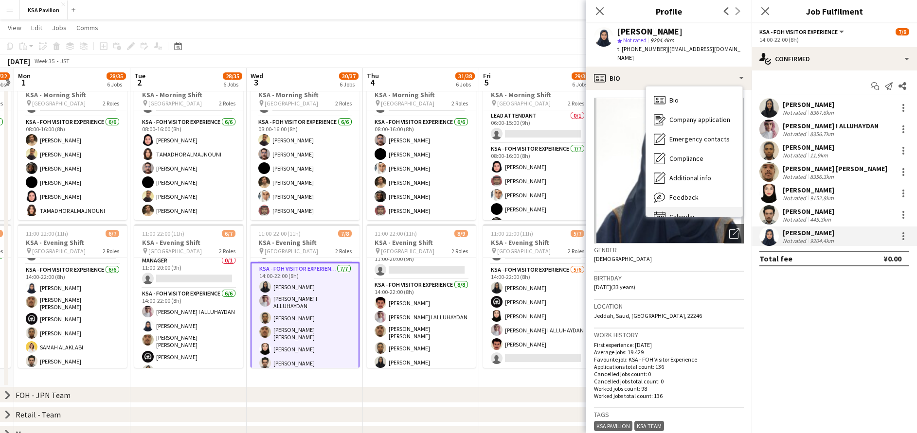
click at [708, 207] on div "Calendar Calendar" at bounding box center [694, 216] width 96 height 19
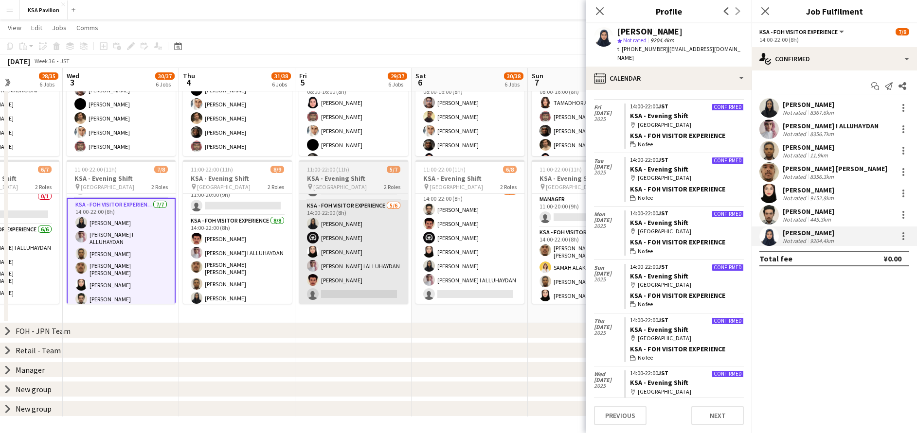
scroll to position [0, 361]
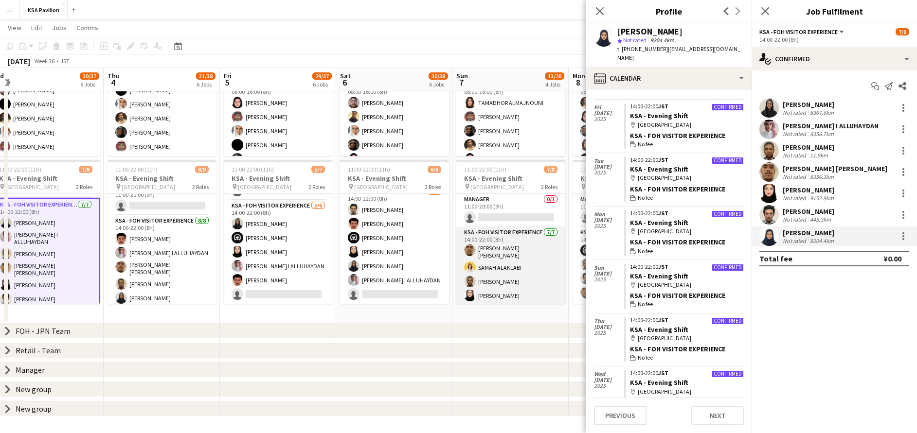
click at [514, 242] on app-card-role "KSA - FOH Visitor Experience [DATE] 14:00-22:00 (8h) sami [PERSON_NAME] [PERSON…" at bounding box center [510, 287] width 109 height 121
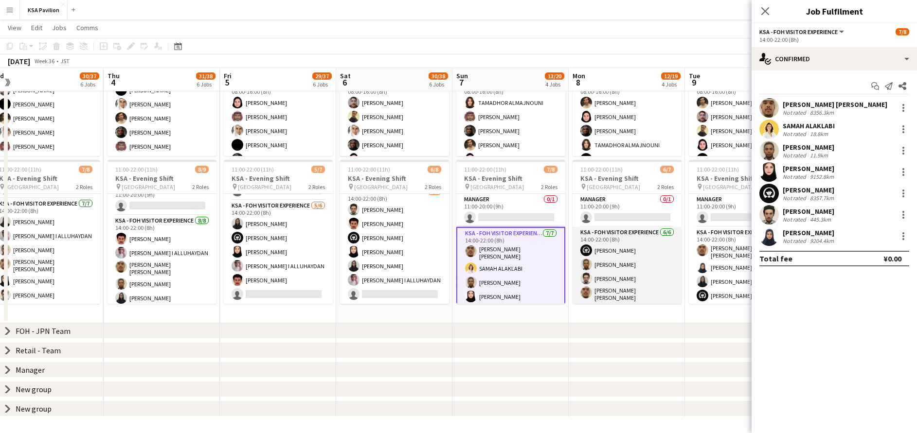
click at [606, 248] on app-card-role "KSA - FOH Visitor Experience [DATE] 14:00-22:00 (8h) [PERSON_NAME] [PERSON_NAME…" at bounding box center [626, 280] width 109 height 106
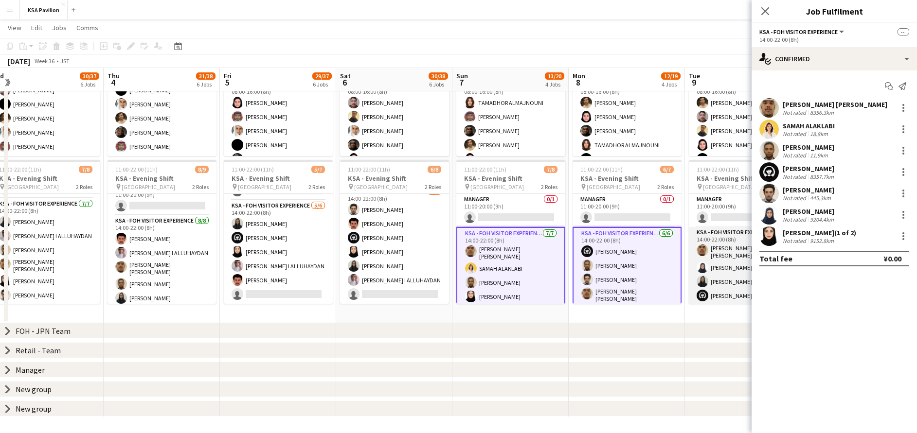
click at [725, 261] on app-card-role "KSA - FOH Visitor Experience [DATE] 14:00-22:00 (8h) [PERSON_NAME] [PERSON_NAME…" at bounding box center [743, 287] width 109 height 121
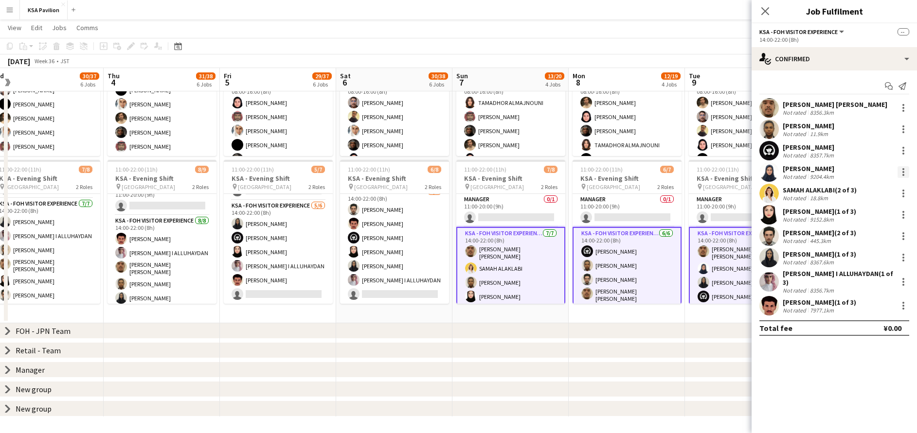
click at [906, 172] on div at bounding box center [903, 172] width 12 height 12
click at [868, 256] on span "Remove" at bounding box center [855, 260] width 29 height 8
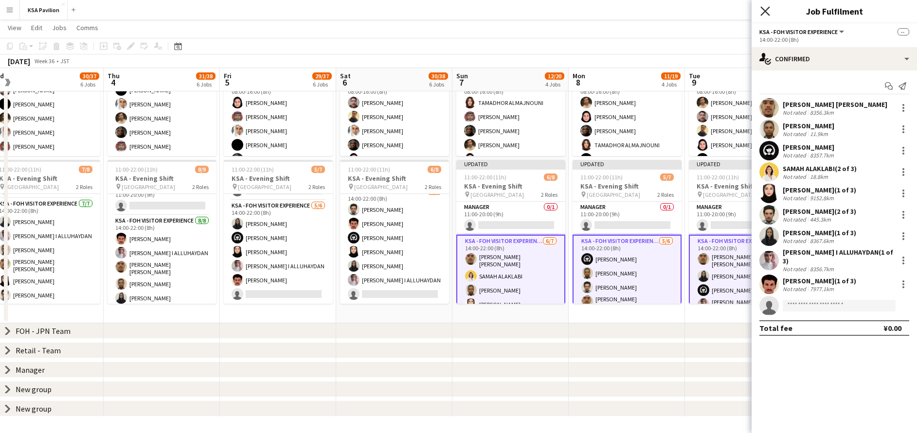
click at [765, 12] on icon "Close pop-in" at bounding box center [764, 10] width 9 height 9
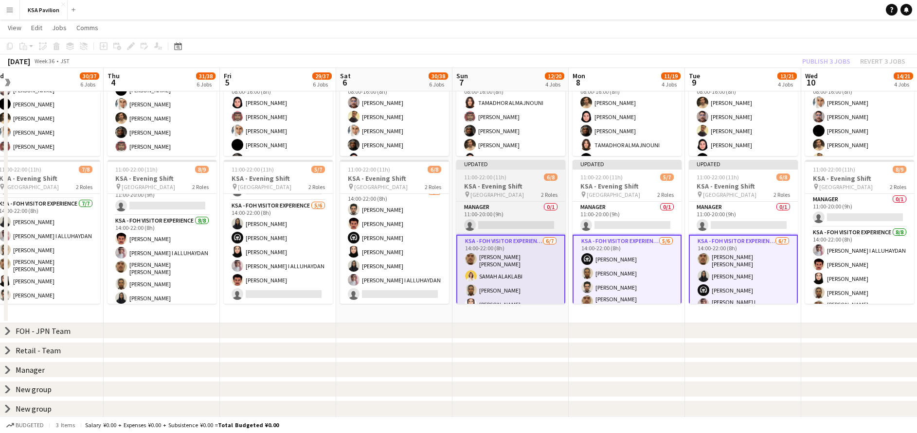
click at [486, 184] on h3 "KSA - Evening Shift" at bounding box center [510, 186] width 109 height 9
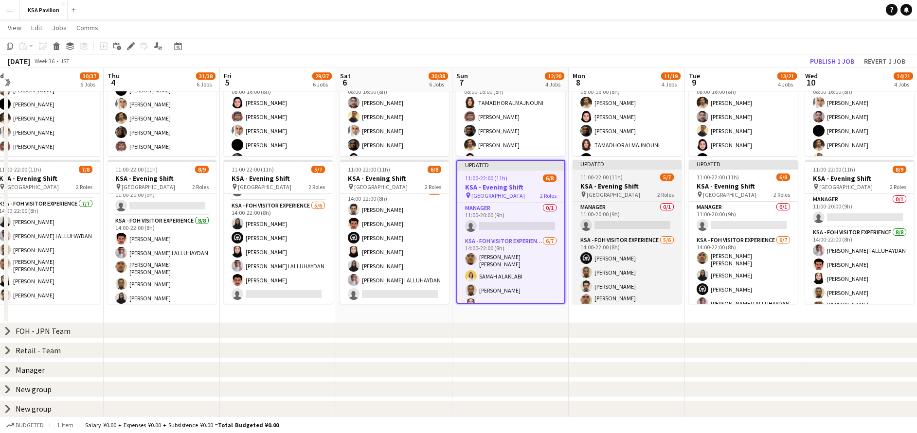
click at [601, 198] on app-job-card "Updated 11:00-22:00 (11h) 5/7 KSA - Evening Shift pin [GEOGRAPHIC_DATA] 2 Roles…" at bounding box center [626, 232] width 109 height 144
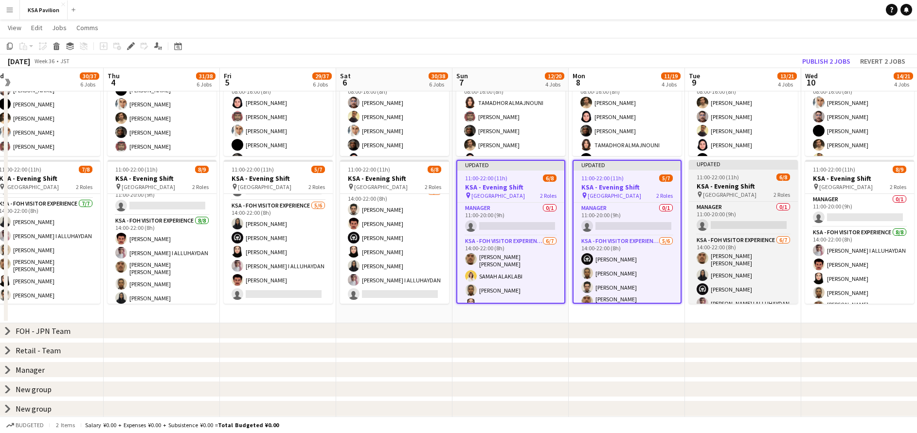
click at [726, 175] on span "11:00-22:00 (11h)" at bounding box center [717, 177] width 42 height 7
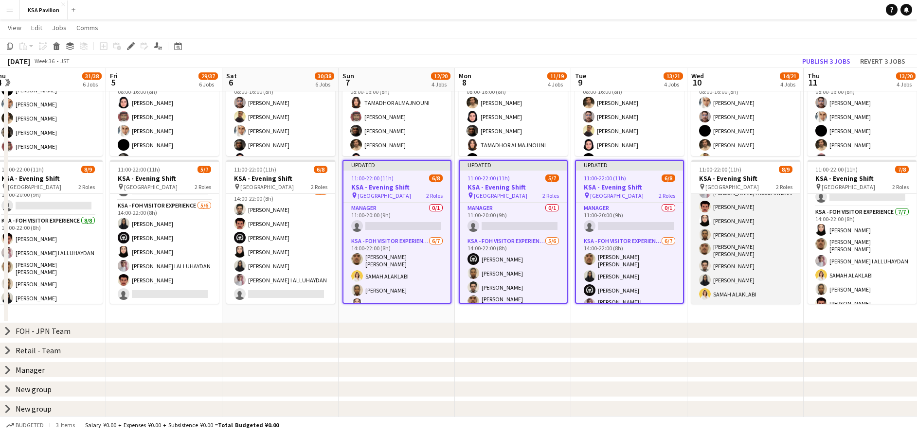
scroll to position [39, 0]
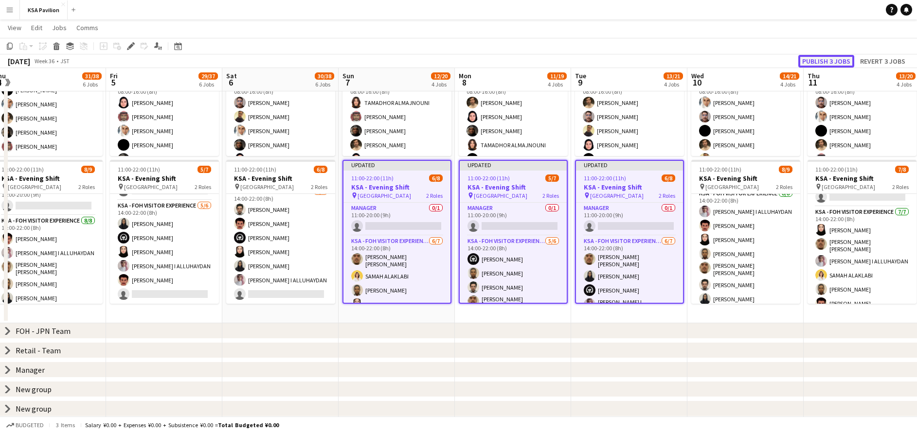
click at [843, 63] on button "Publish 3 jobs" at bounding box center [826, 61] width 56 height 13
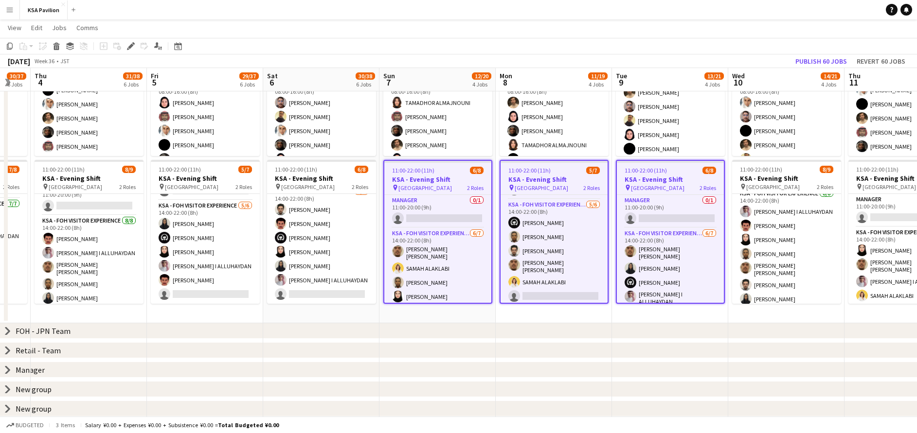
scroll to position [0, 201]
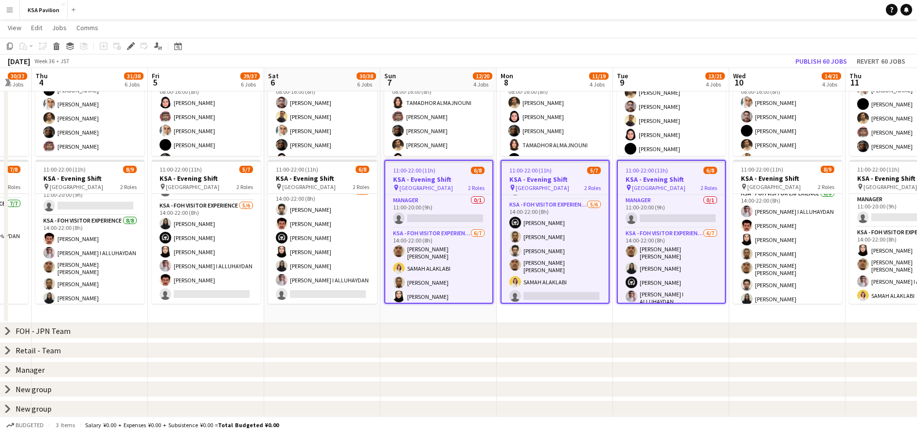
click at [27, 333] on div "FOH - JPN Team" at bounding box center [43, 331] width 55 height 10
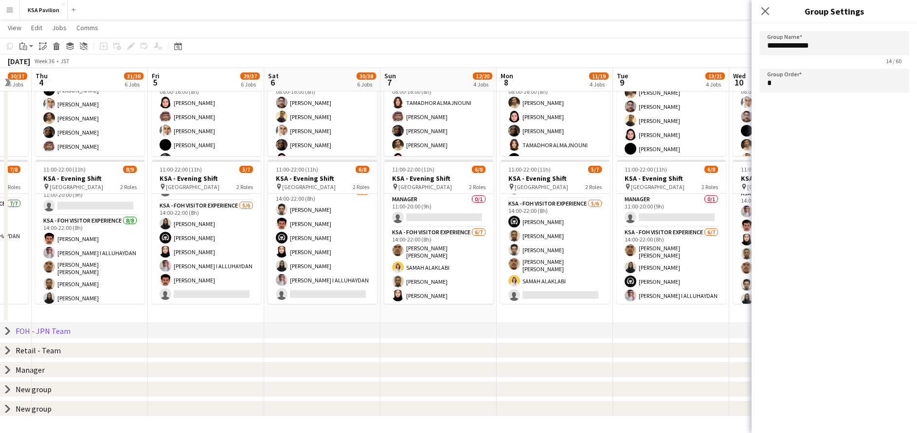
scroll to position [27, 0]
click at [27, 330] on div "FOH - JPN Team" at bounding box center [43, 331] width 55 height 10
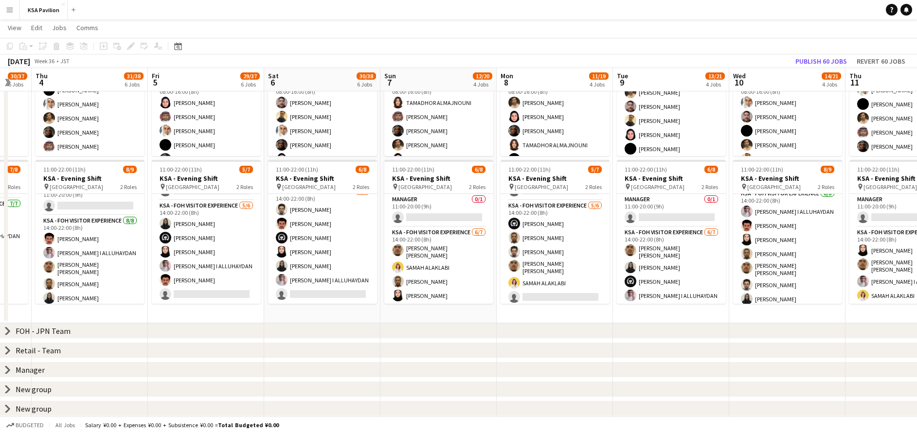
click at [7, 332] on icon "chevron-right" at bounding box center [8, 331] width 8 height 8
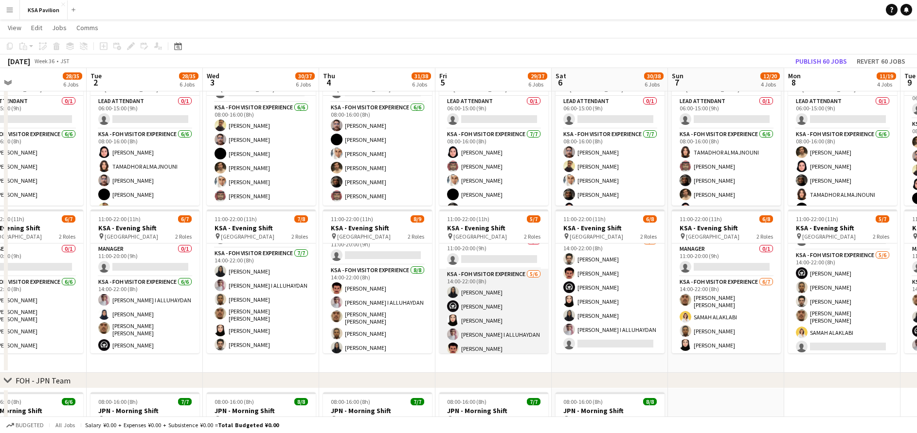
scroll to position [0, 0]
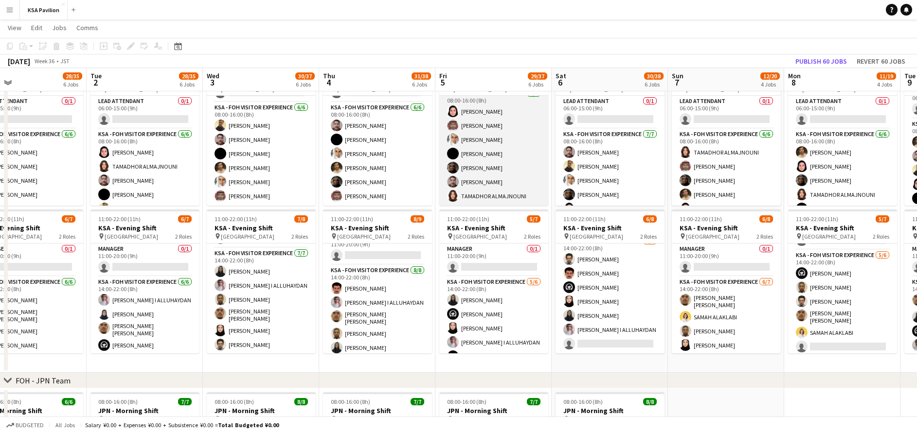
click at [491, 178] on app-card-role "KSA - FOH Visitor Experience [DATE] 08:00-16:00 (8h) Dur Murad [PERSON_NAME] Ab…" at bounding box center [493, 147] width 109 height 118
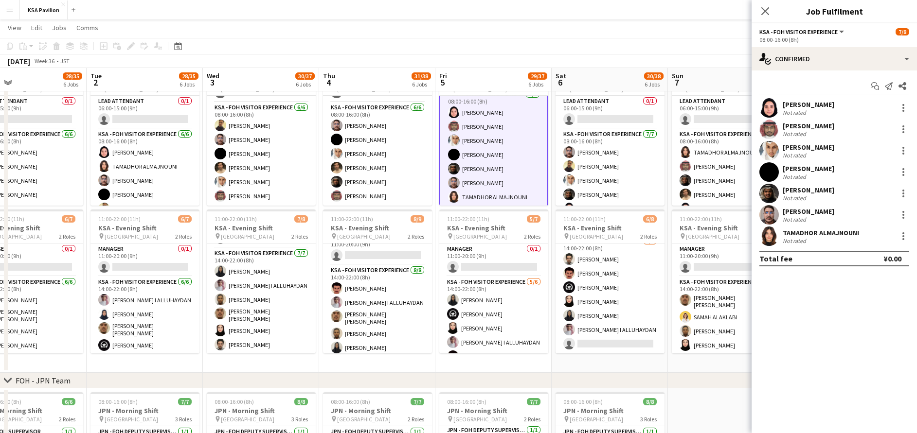
scroll to position [42, 0]
click at [905, 193] on div at bounding box center [903, 194] width 12 height 12
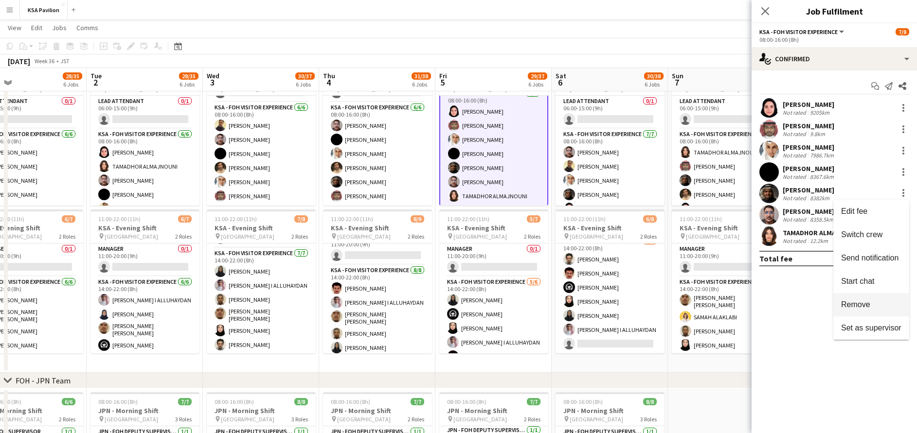
click at [861, 303] on span "Remove" at bounding box center [855, 305] width 29 height 8
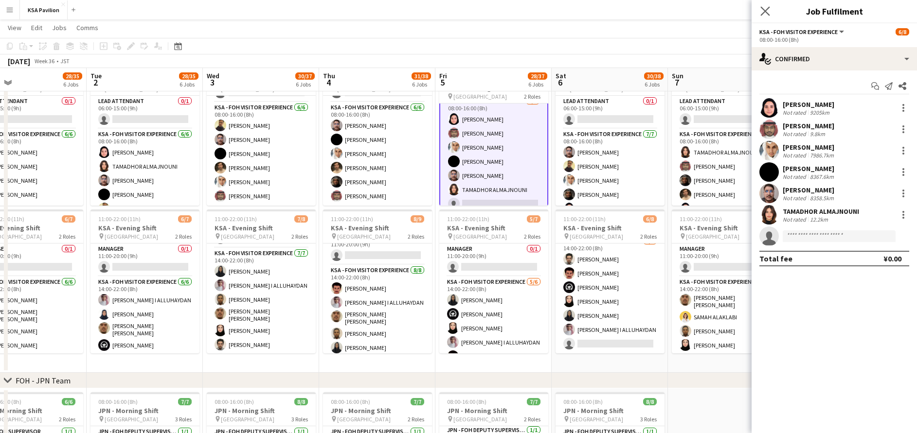
click at [759, 9] on app-icon "Close pop-in" at bounding box center [765, 11] width 14 height 14
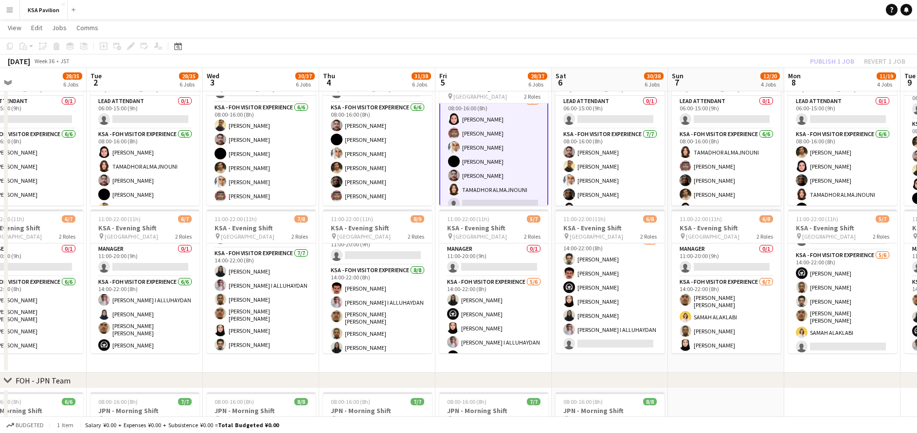
scroll to position [0, 0]
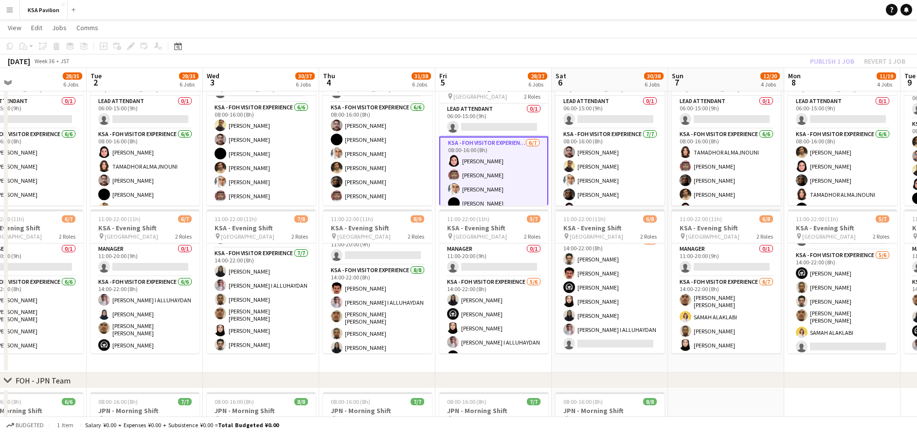
click at [468, 191] on app-card-role "KSA - FOH Visitor Experience [DATE] 08:00-16:00 (8h) Dur Murad [PERSON_NAME] Ab…" at bounding box center [493, 197] width 109 height 120
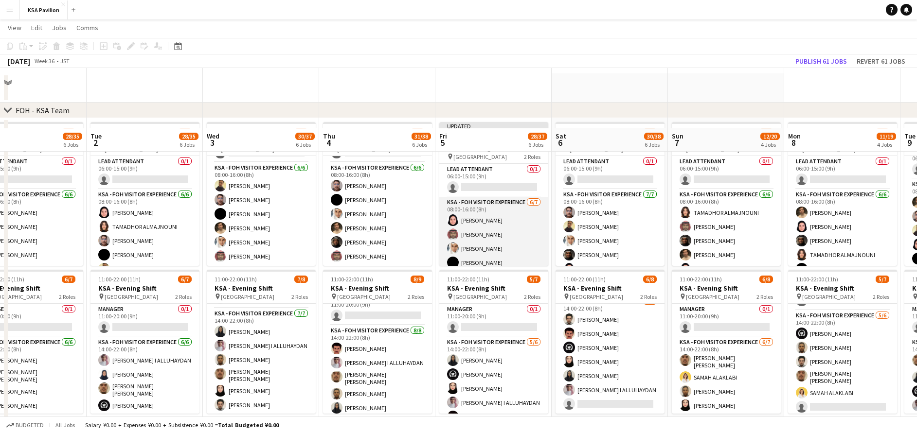
scroll to position [27, 0]
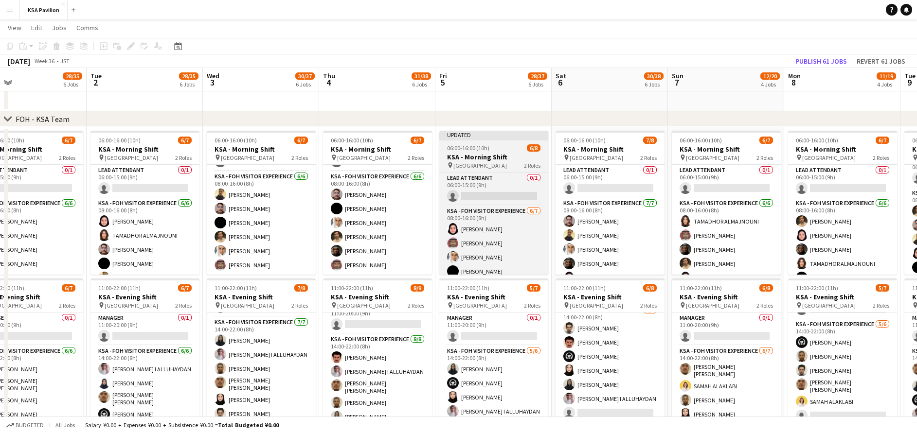
click at [470, 154] on h3 "KSA - Morning Shift" at bounding box center [493, 157] width 109 height 9
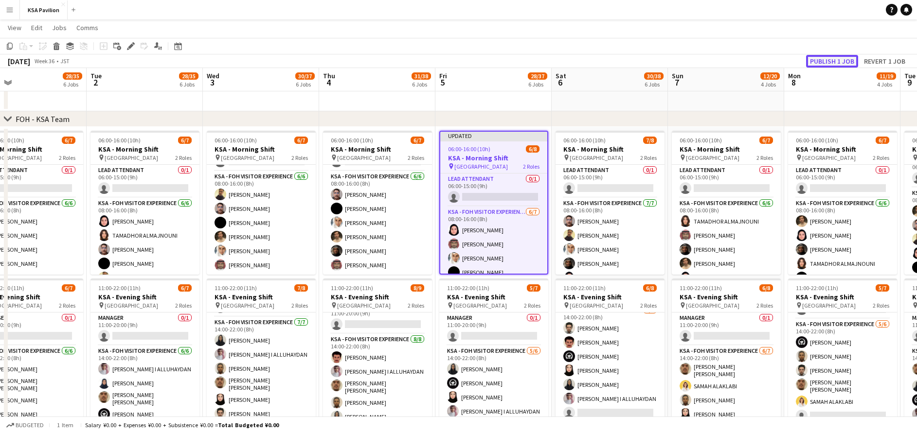
click at [831, 61] on button "Publish 1 job" at bounding box center [832, 61] width 52 height 13
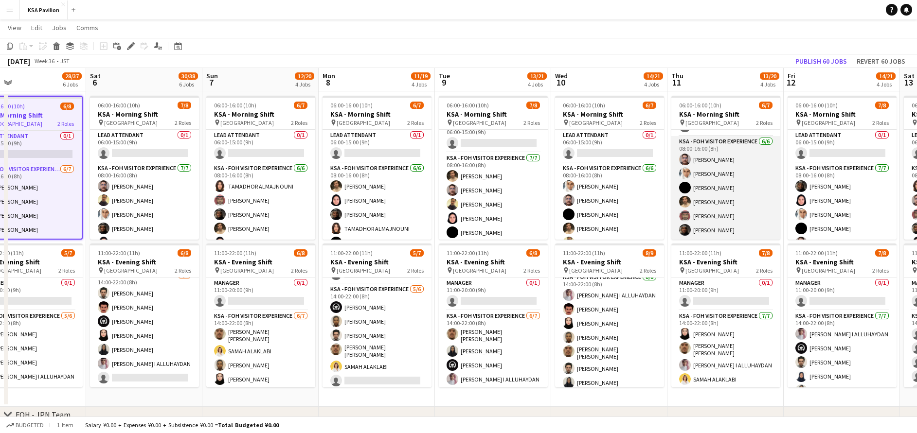
scroll to position [65, 0]
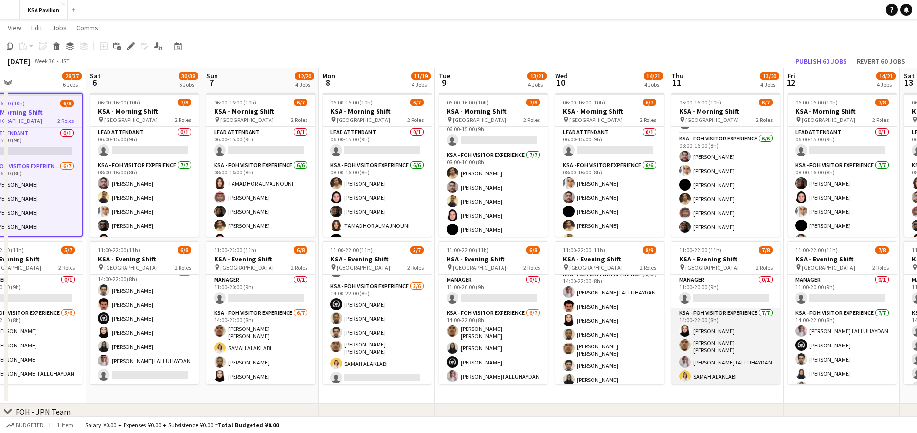
click at [723, 336] on app-card-role "KSA - FOH Visitor Experience [DATE] 14:00-22:00 (8h) [PERSON_NAME] Alharethy [P…" at bounding box center [725, 368] width 109 height 121
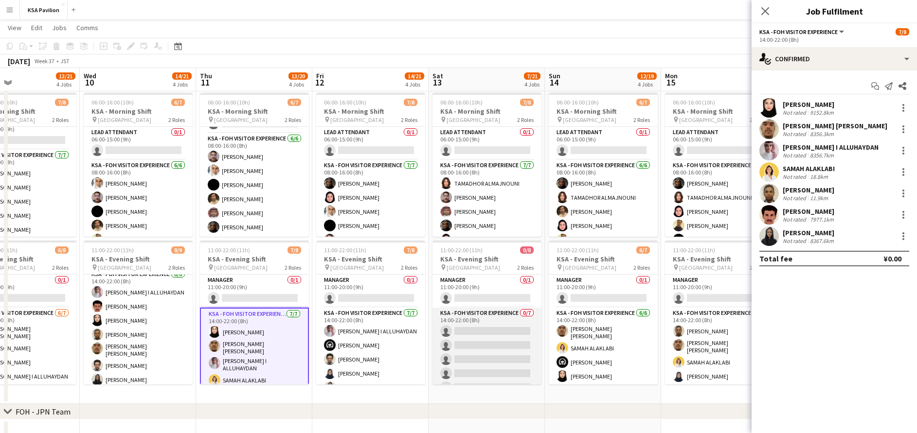
scroll to position [0, 268]
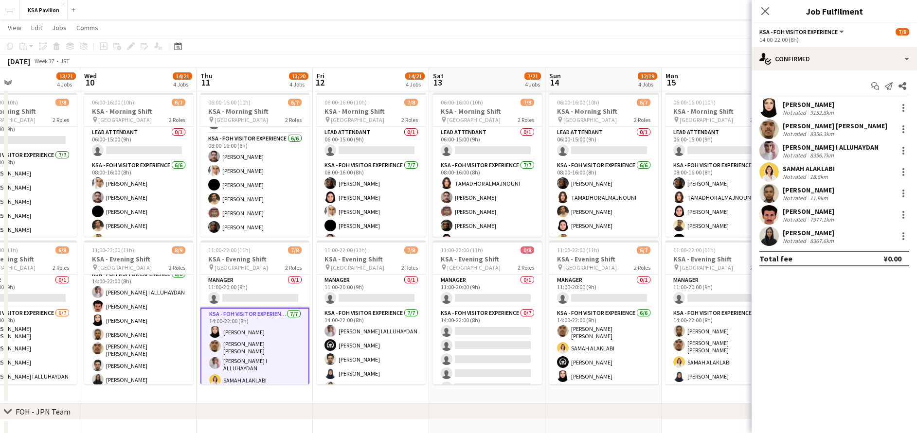
click at [314, 394] on app-date-cell "06:00-16:00 (10h) 7/8 KSA - Morning Shift pin Saudi Arabia Pavilion 2 Roles LEA…" at bounding box center [371, 246] width 116 height 315
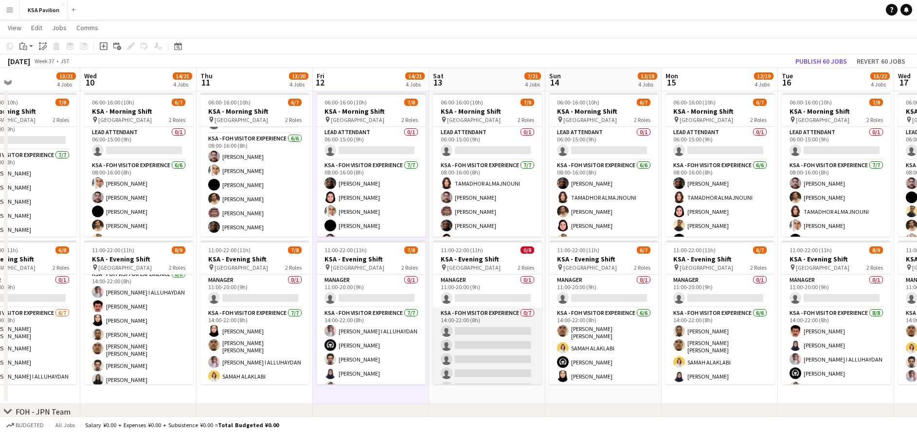
click at [492, 336] on app-card-role "KSA - FOH Visitor Experience 0/7 14:00-22:00 (8h) single-neutral-actions single…" at bounding box center [487, 367] width 109 height 118
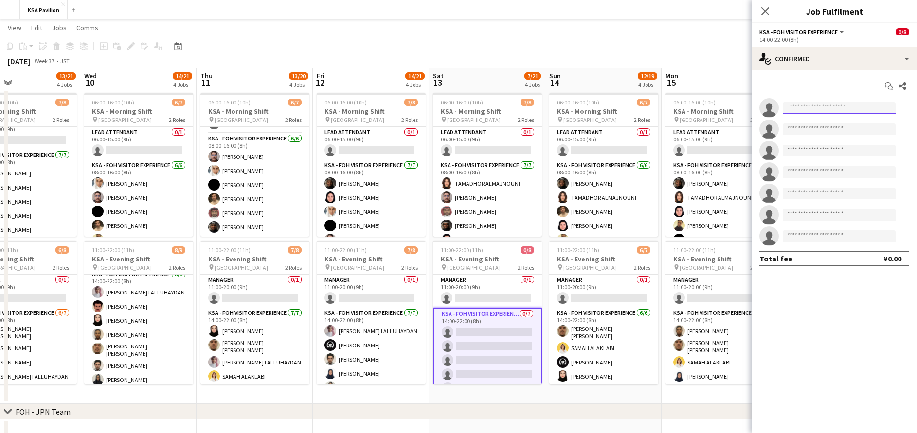
click at [847, 106] on input at bounding box center [838, 108] width 113 height 12
type input "****"
click at [835, 124] on span "[PERSON_NAME]" at bounding box center [818, 122] width 56 height 8
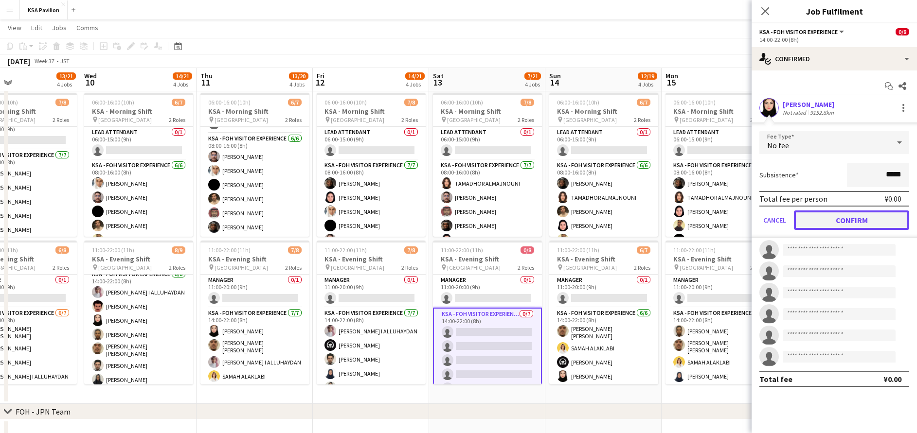
click at [834, 218] on button "Confirm" at bounding box center [851, 220] width 115 height 19
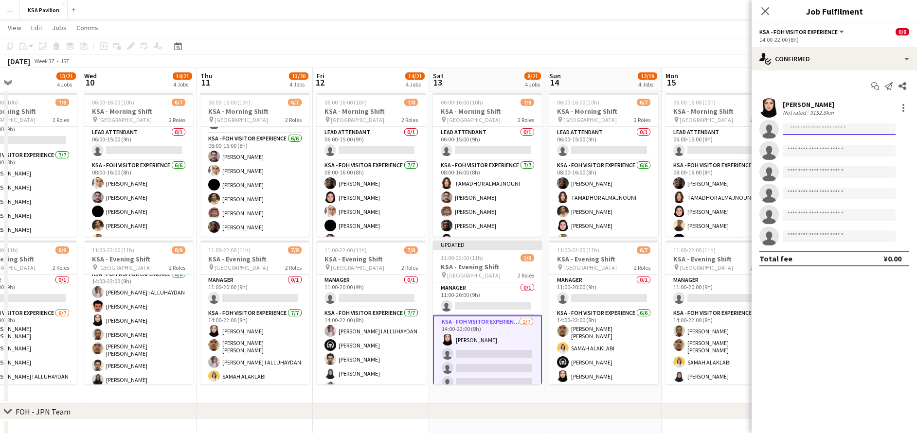
click at [801, 129] on input at bounding box center [838, 130] width 113 height 12
type input "****"
click at [812, 153] on span "[EMAIL_ADDRESS][DOMAIN_NAME]" at bounding box center [838, 151] width 97 height 8
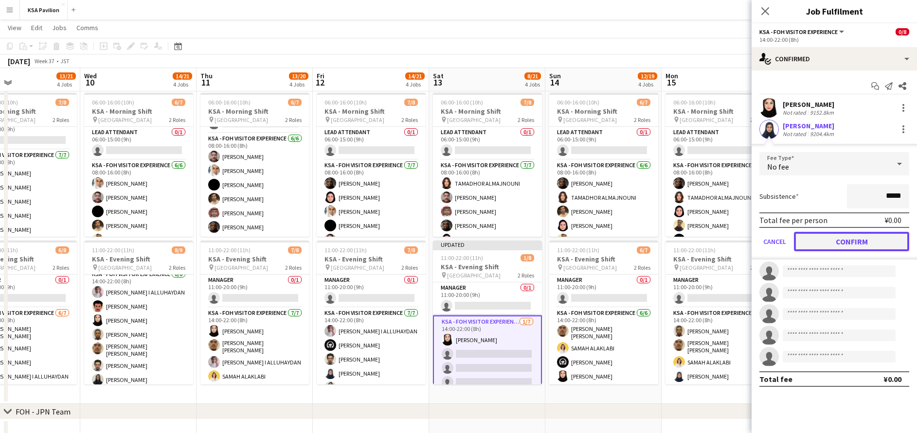
click at [845, 245] on button "Confirm" at bounding box center [851, 241] width 115 height 19
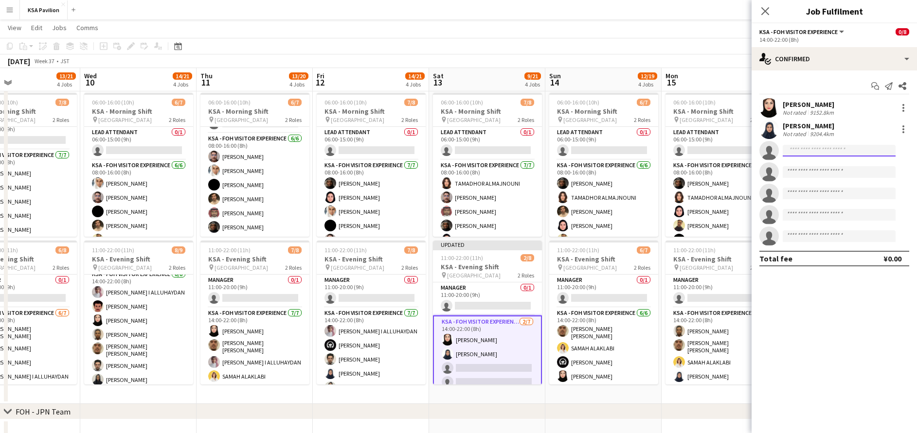
click at [813, 152] on input at bounding box center [838, 151] width 113 height 12
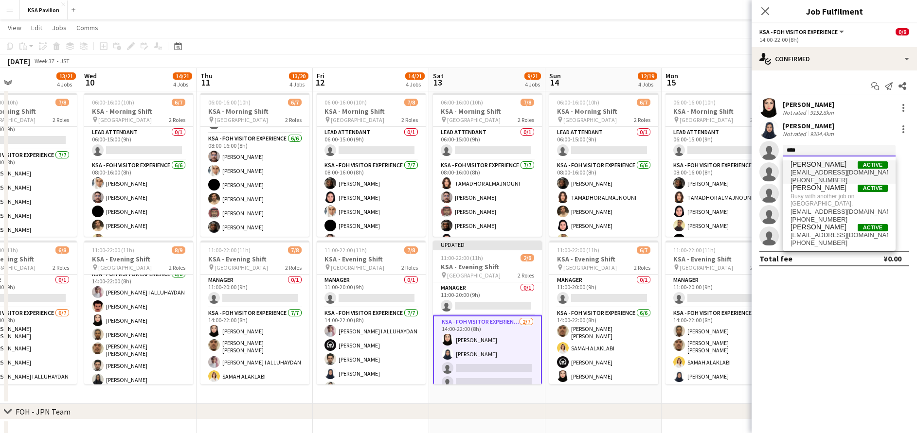
type input "****"
click at [829, 170] on span "[EMAIL_ADDRESS][DOMAIN_NAME]" at bounding box center [838, 173] width 97 height 8
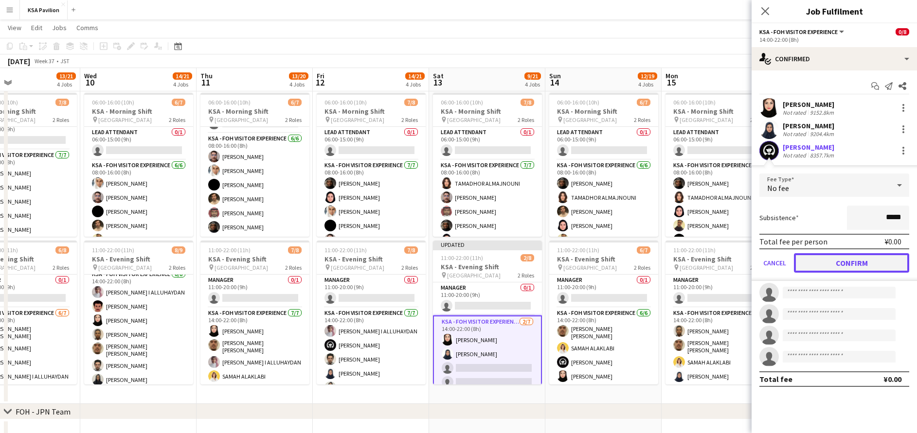
click at [862, 264] on button "Confirm" at bounding box center [851, 262] width 115 height 19
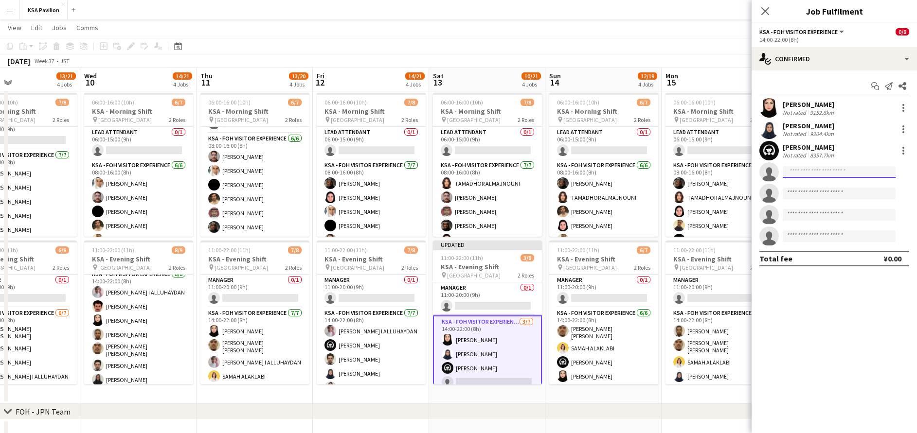
click at [820, 172] on input at bounding box center [838, 172] width 113 height 12
type input "*"
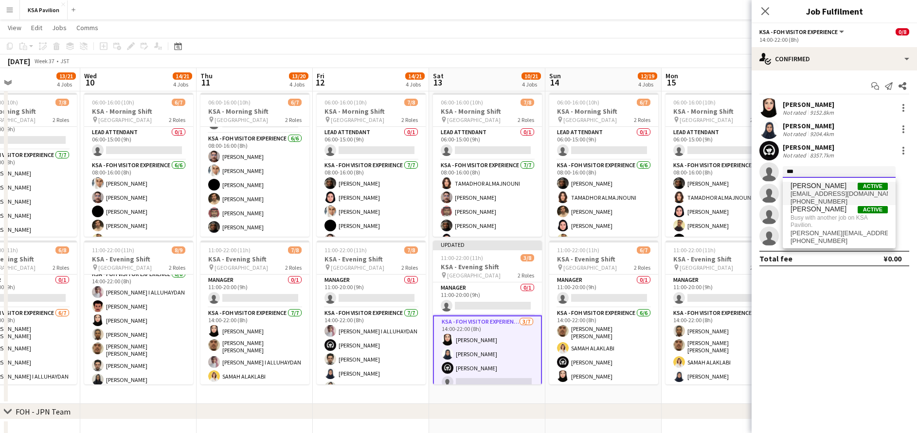
type input "***"
click at [827, 187] on span "[PERSON_NAME]" at bounding box center [818, 186] width 56 height 8
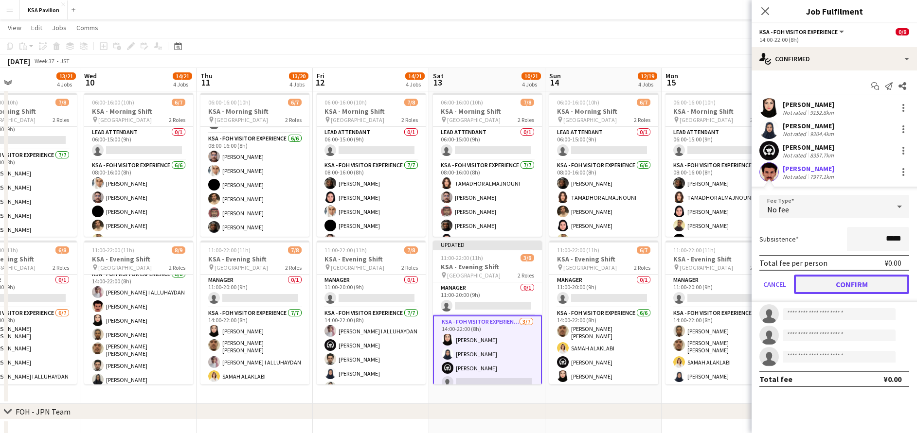
click at [838, 277] on button "Confirm" at bounding box center [851, 284] width 115 height 19
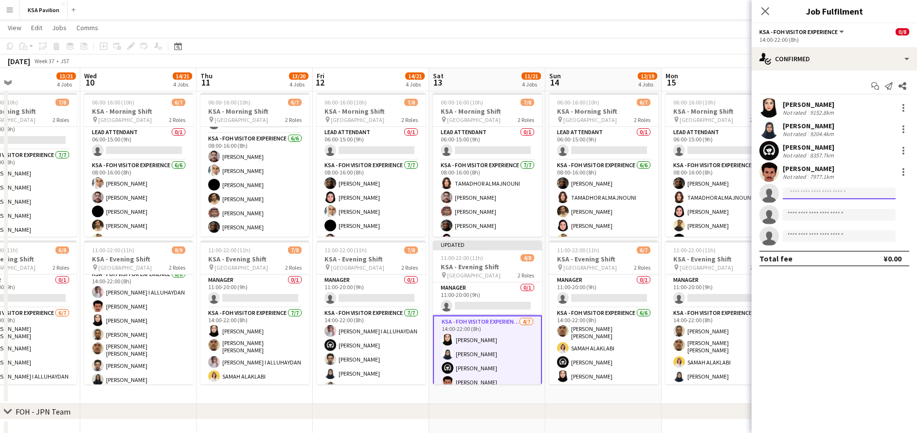
click at [809, 195] on input at bounding box center [838, 194] width 113 height 12
type input "*****"
click at [824, 210] on span "[PERSON_NAME]" at bounding box center [818, 207] width 56 height 8
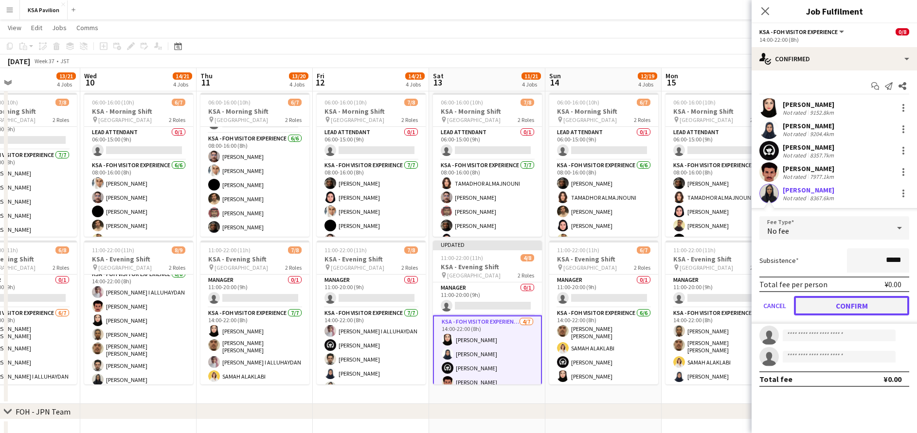
click at [858, 303] on button "Confirm" at bounding box center [851, 305] width 115 height 19
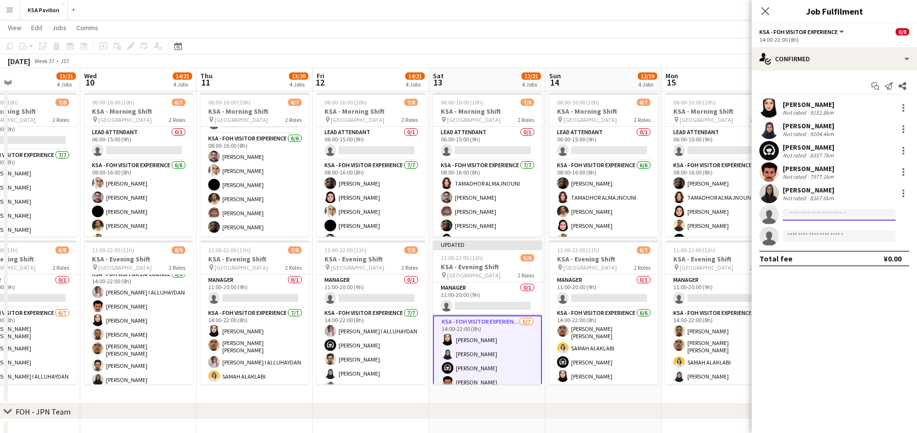
click at [804, 218] on input at bounding box center [838, 215] width 113 height 12
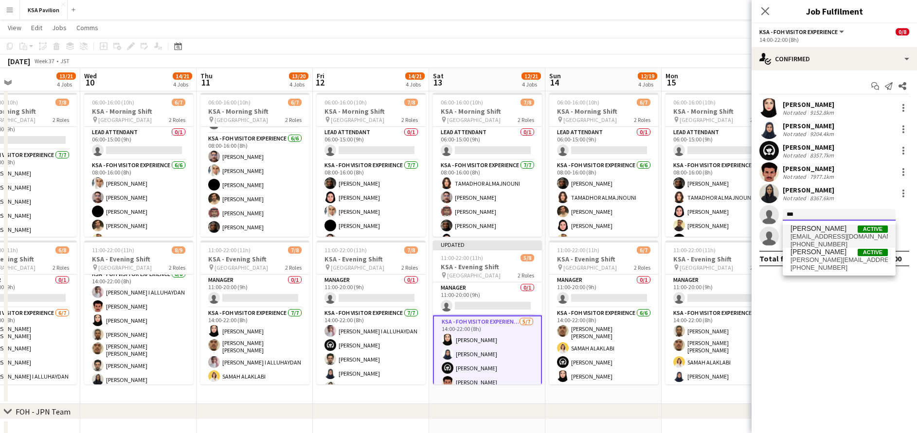
type input "***"
click at [814, 226] on span "[PERSON_NAME]" at bounding box center [818, 229] width 56 height 8
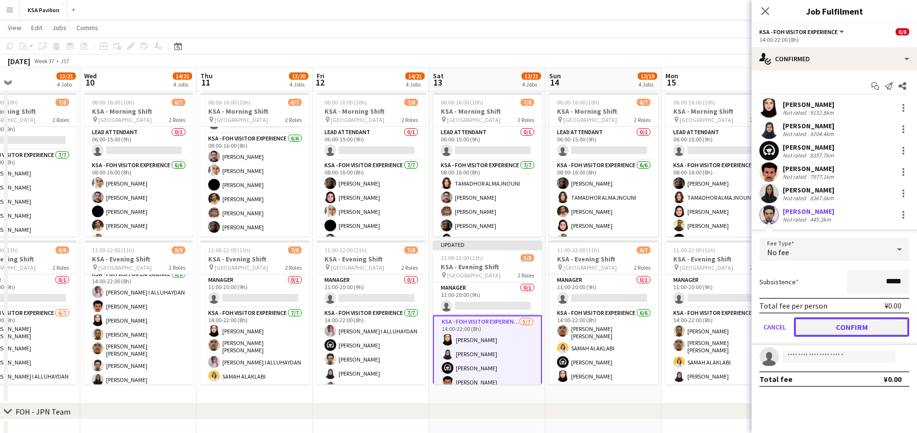
click at [846, 318] on button "Confirm" at bounding box center [851, 327] width 115 height 19
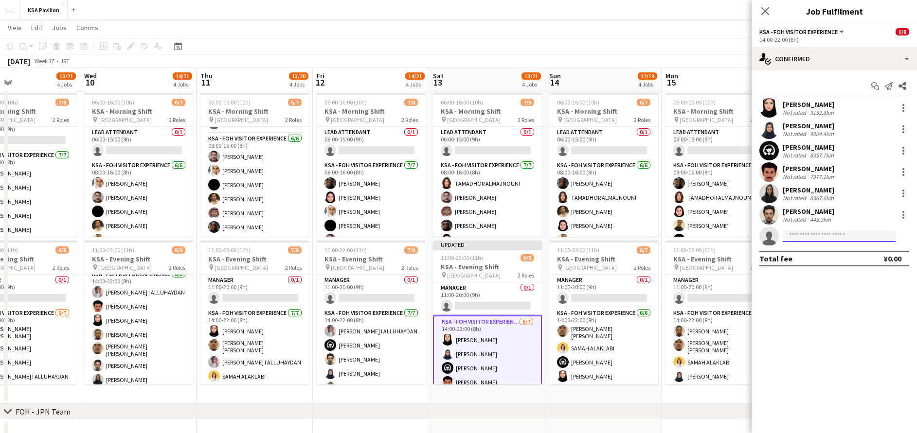
click at [823, 235] on input at bounding box center [838, 236] width 113 height 12
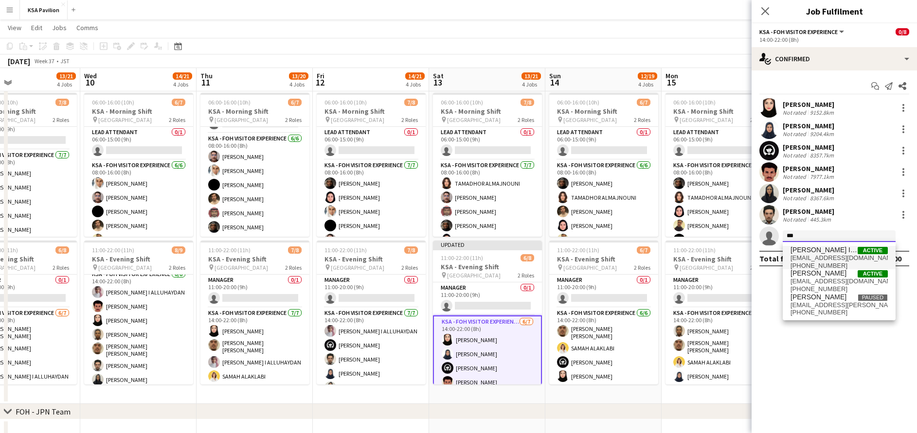
type input "***"
click at [828, 253] on span "[PERSON_NAME] I ALLUHAYDAN" at bounding box center [823, 250] width 67 height 8
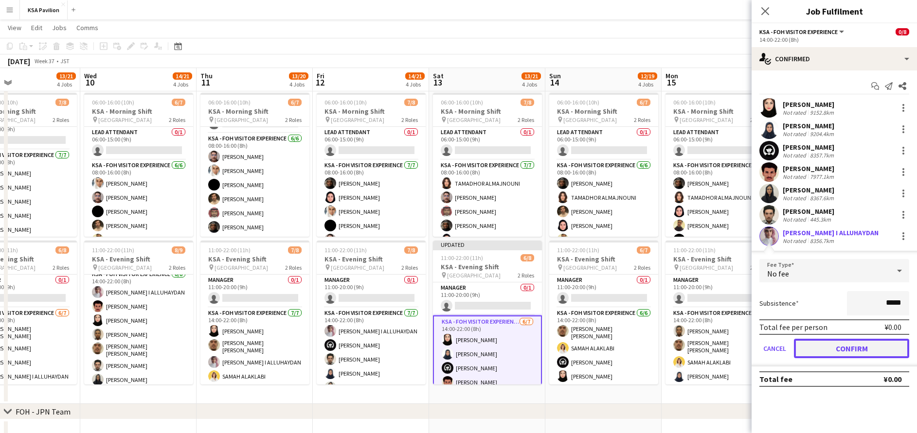
click at [855, 348] on button "Confirm" at bounding box center [851, 348] width 115 height 19
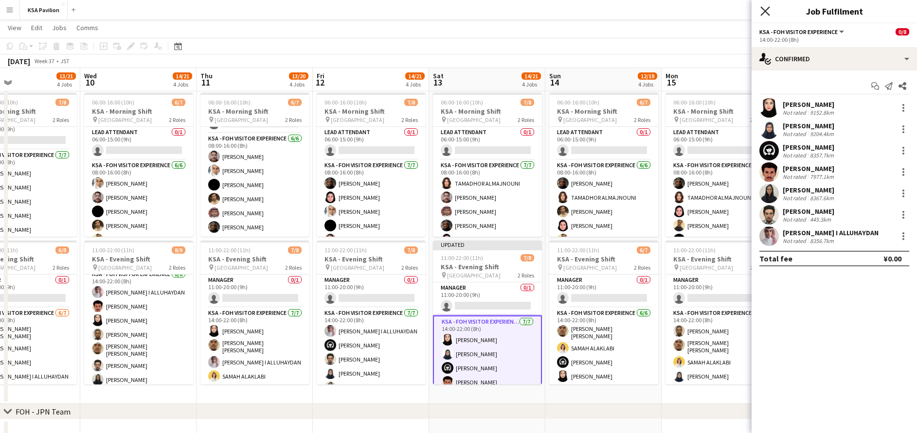
click at [765, 12] on icon at bounding box center [764, 10] width 9 height 9
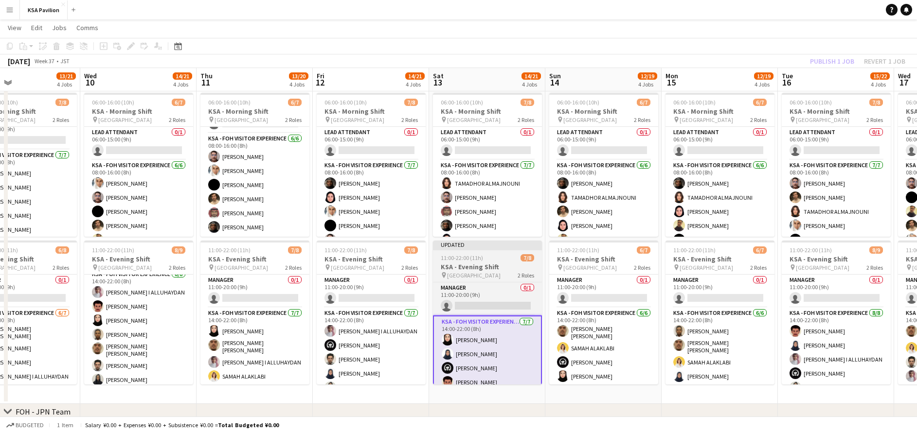
click at [508, 252] on app-job-card "Updated 11:00-22:00 (11h) 7/8 KSA - Evening Shift pin [GEOGRAPHIC_DATA] 2 Roles…" at bounding box center [487, 313] width 109 height 144
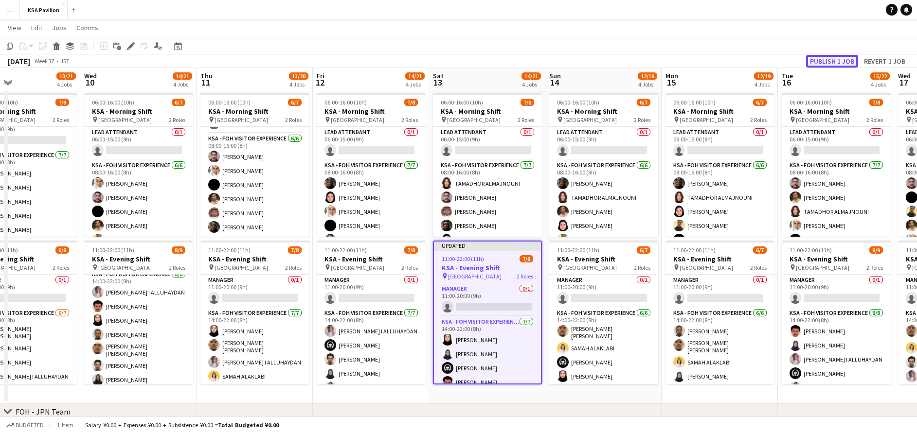
click at [836, 62] on button "Publish 1 job" at bounding box center [832, 61] width 52 height 13
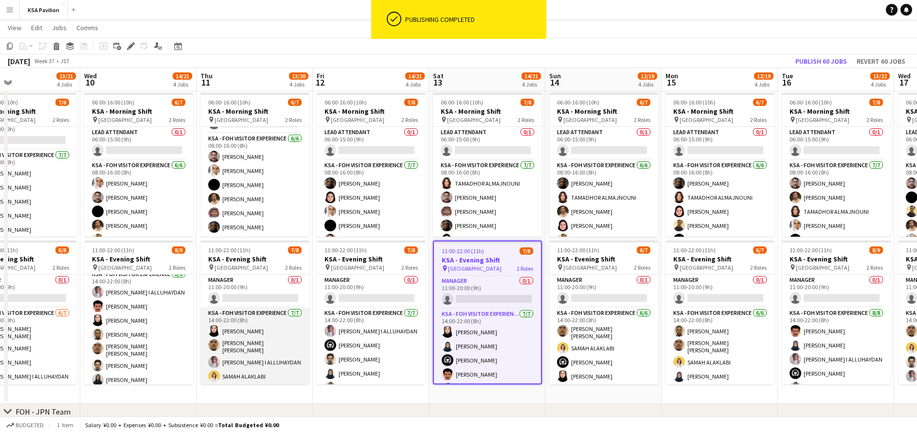
click at [252, 337] on app-card-role "KSA - FOH Visitor Experience [DATE] 14:00-22:00 (8h) [PERSON_NAME] Alharethy [P…" at bounding box center [254, 368] width 109 height 121
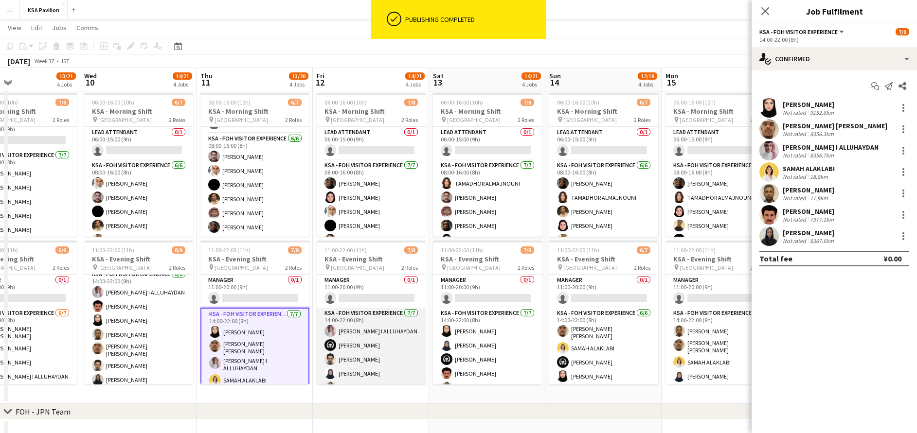
click at [356, 347] on app-card-role "KSA - FOH Visitor Experience [DATE] 14:00-22:00 (8h) [PERSON_NAME] I ALLUHAYDAN…" at bounding box center [371, 367] width 109 height 118
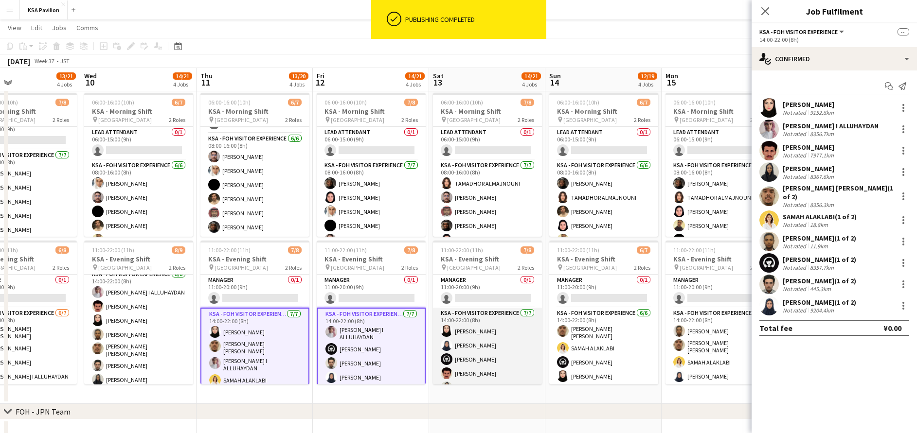
click at [467, 349] on app-card-role "KSA - FOH Visitor Experience [DATE] 14:00-22:00 (8h) [PERSON_NAME] Alharethy [P…" at bounding box center [487, 367] width 109 height 118
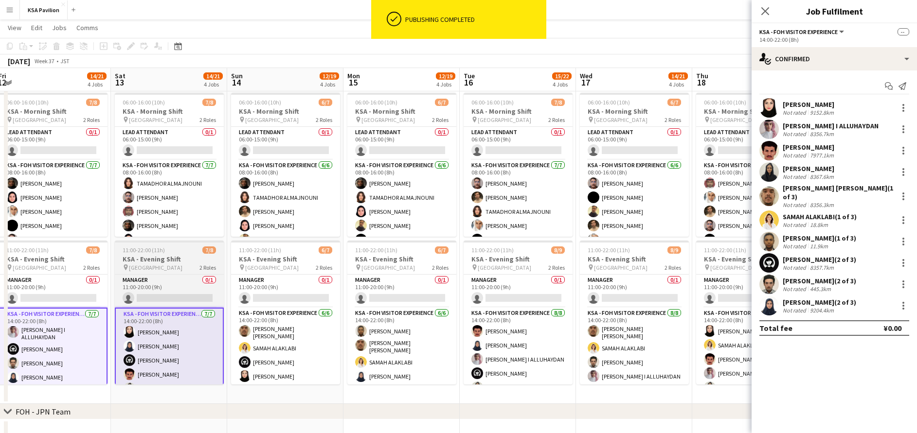
scroll to position [0, 345]
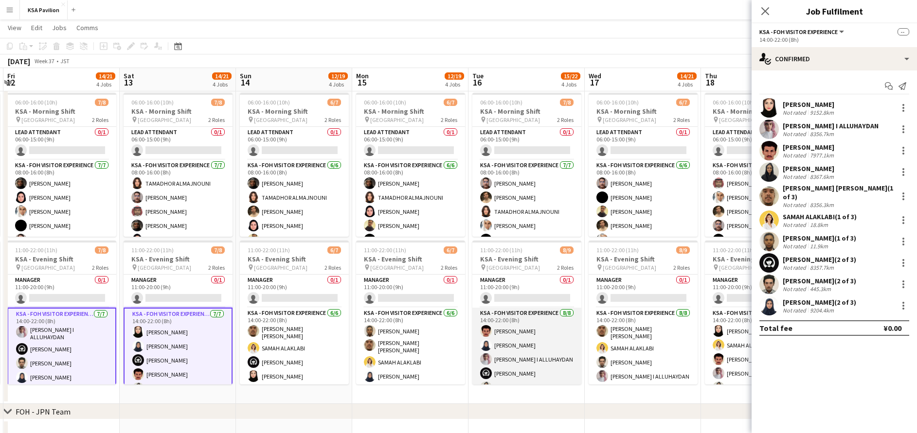
click at [530, 340] on app-card-role "KSA - FOH Visitor Experience [DATE] 14:00-22:00 (8h) [PERSON_NAME] Al Yami [PER…" at bounding box center [526, 375] width 109 height 135
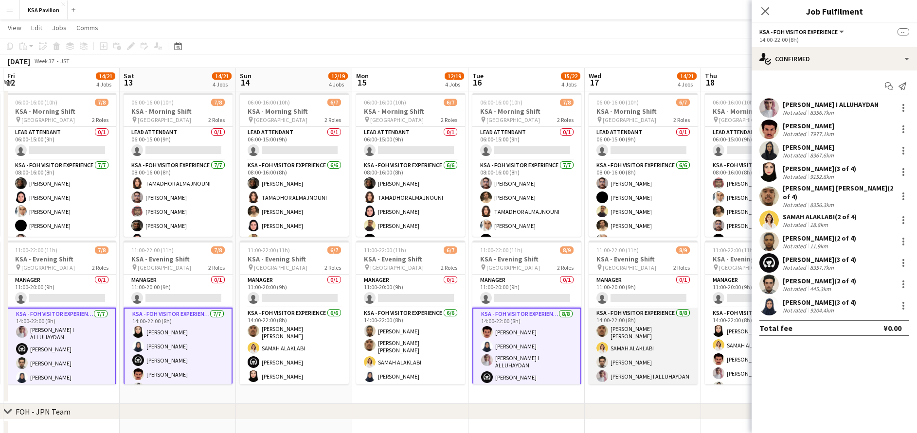
click at [634, 336] on app-card-role "KSA - FOH Visitor Experience [DATE] 14:00-22:00 (8h) [PERSON_NAME] [PERSON_NAME…" at bounding box center [642, 375] width 109 height 135
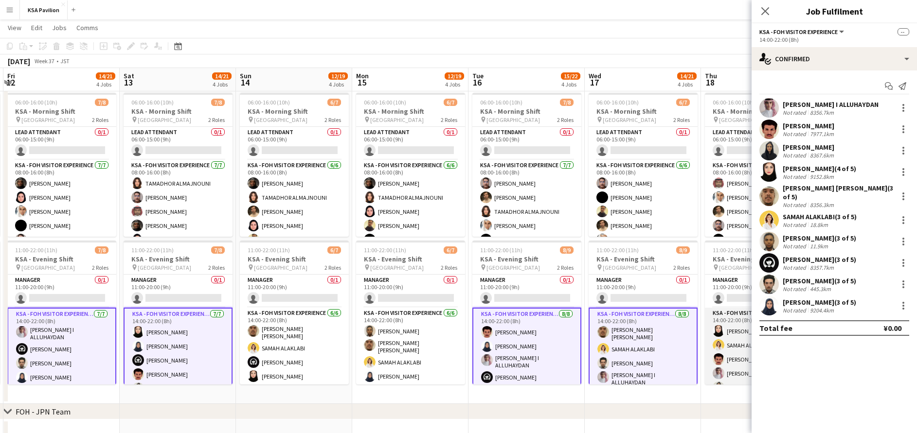
click at [723, 351] on app-card-role "KSA - FOH Visitor Experience [DATE] 14:00-22:00 (8h) [PERSON_NAME] Alharethy [P…" at bounding box center [759, 368] width 109 height 121
click at [904, 107] on div at bounding box center [903, 108] width 12 height 12
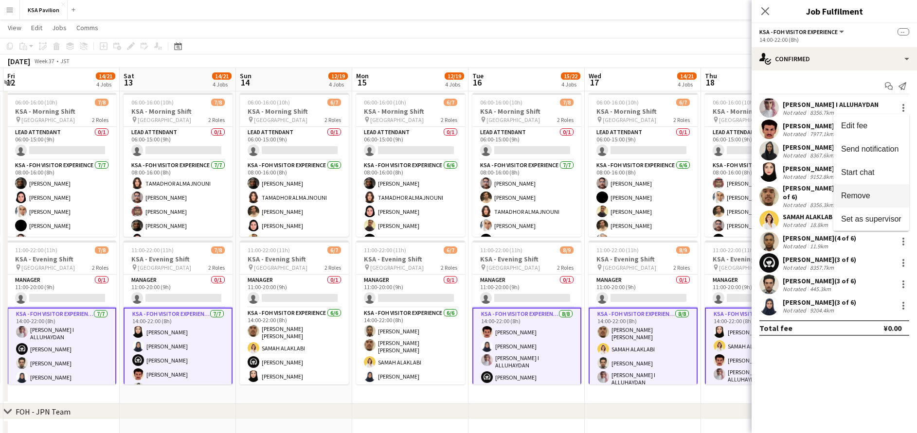
click at [880, 197] on span "Remove" at bounding box center [871, 196] width 60 height 9
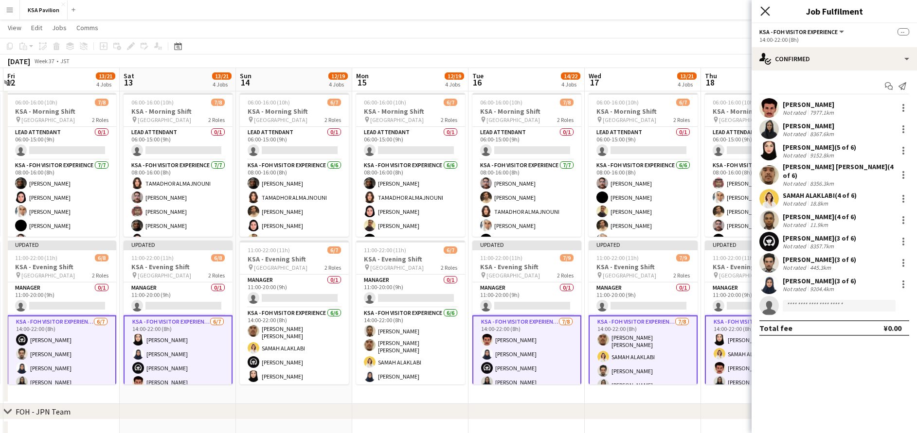
click at [764, 8] on icon "Close pop-in" at bounding box center [764, 10] width 9 height 9
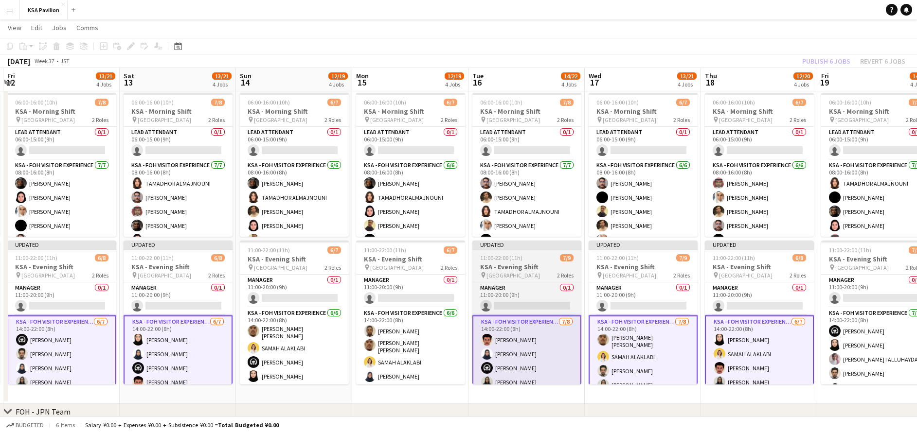
click at [525, 259] on div "11:00-22:00 (11h) 7/9" at bounding box center [526, 257] width 109 height 7
click at [549, 263] on h3 "KSA - Evening Shift" at bounding box center [526, 267] width 109 height 9
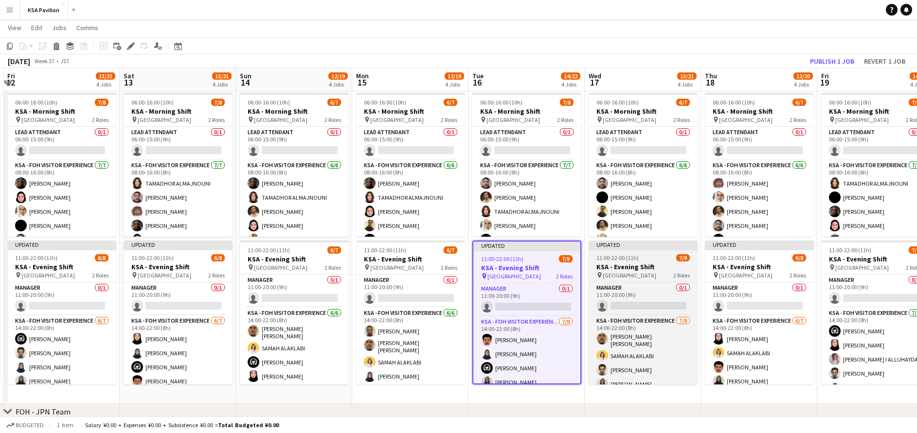
click at [637, 258] on span "11:00-22:00 (11h)" at bounding box center [617, 257] width 42 height 7
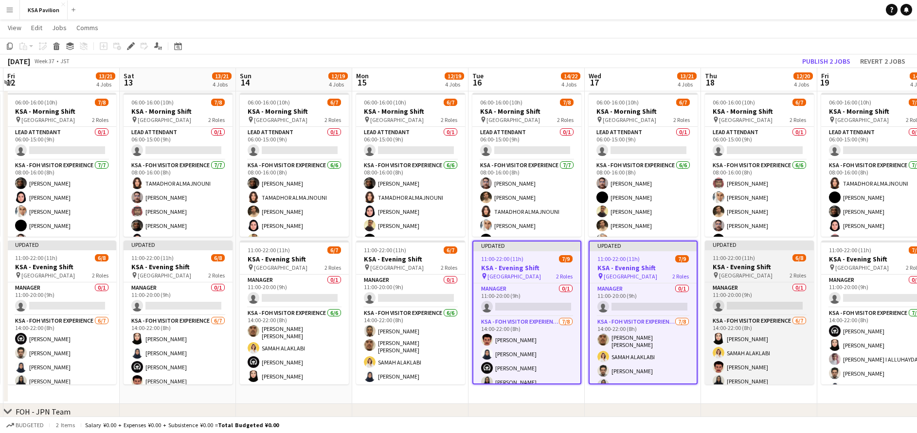
click at [731, 264] on h3 "KSA - Evening Shift" at bounding box center [759, 267] width 109 height 9
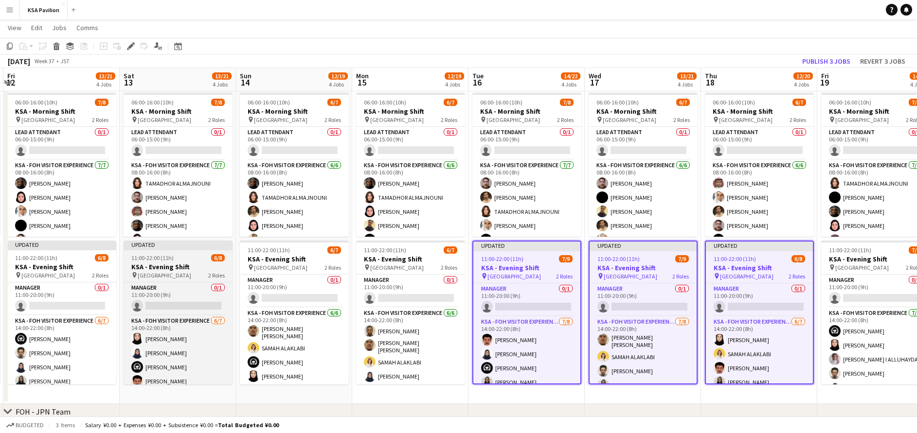
click at [190, 272] on div "pin [GEOGRAPHIC_DATA] 2 Roles" at bounding box center [178, 275] width 109 height 8
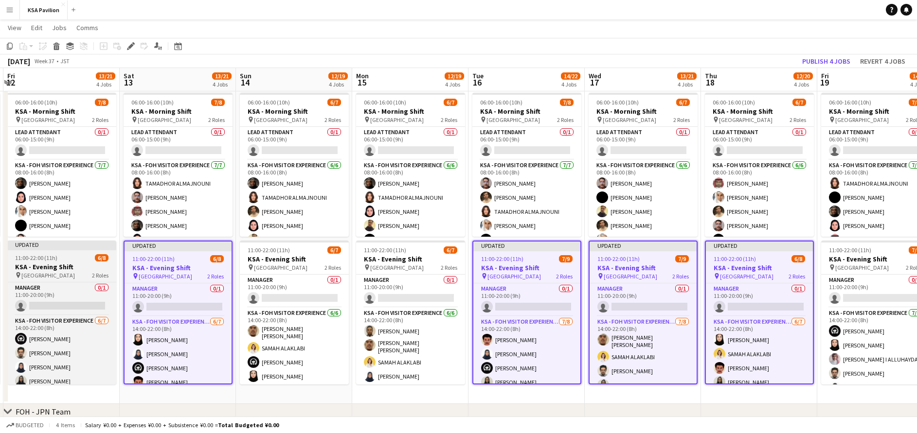
click at [77, 264] on h3 "KSA - Evening Shift" at bounding box center [61, 267] width 109 height 9
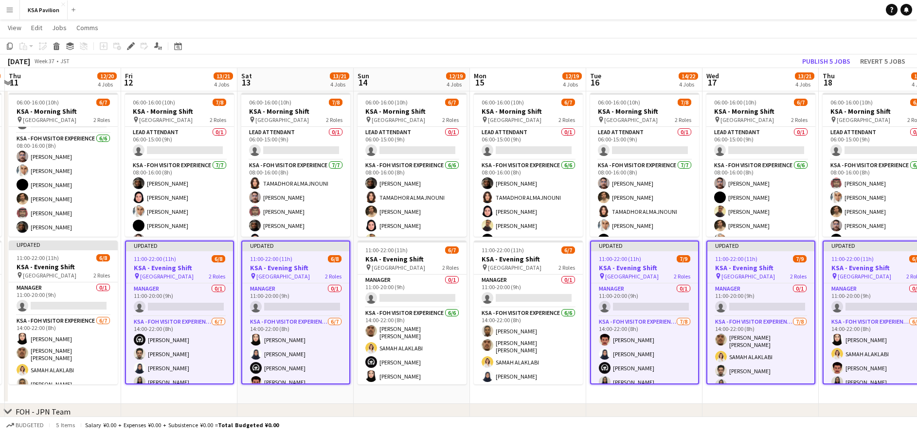
scroll to position [0, 227]
click at [77, 264] on h3 "KSA - Evening Shift" at bounding box center [63, 267] width 109 height 9
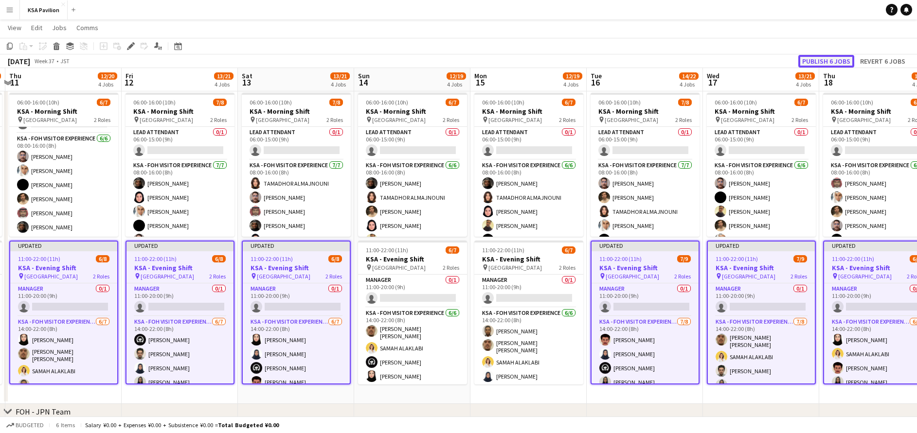
click at [837, 62] on button "Publish 6 jobs" at bounding box center [826, 61] width 56 height 13
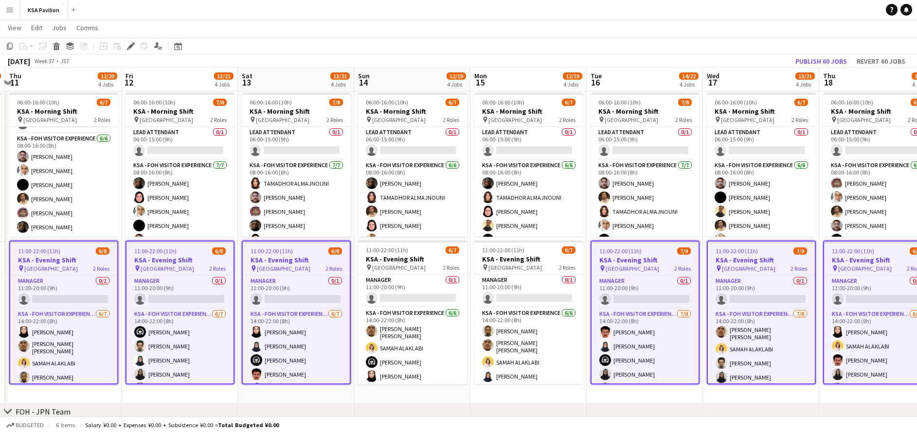
click at [533, 407] on div "chevron-right FOH - JPN Team" at bounding box center [458, 412] width 917 height 16
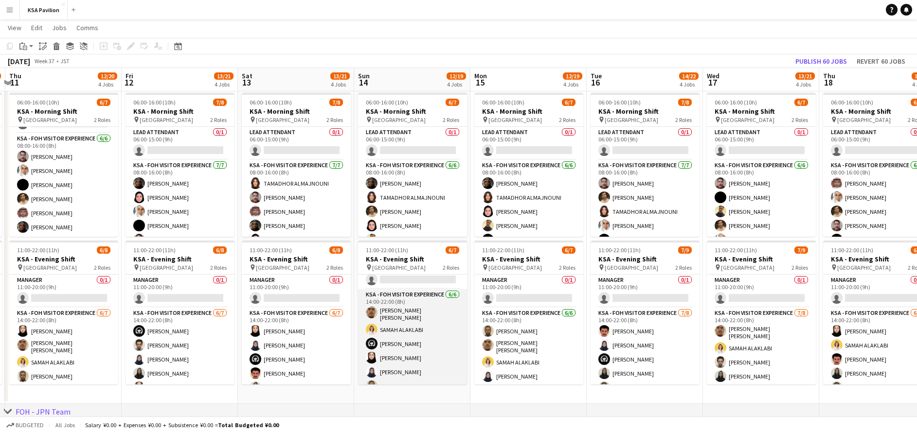
scroll to position [27, 0]
click at [416, 357] on app-card-role "KSA - FOH Visitor Experience [DATE] 14:00-22:00 (8h) sami [PERSON_NAME] [PERSON…" at bounding box center [412, 334] width 109 height 106
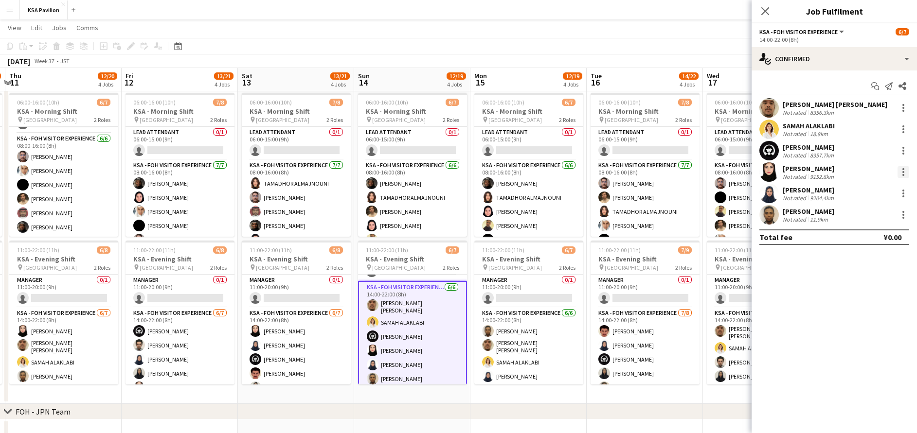
click at [903, 171] on div at bounding box center [903, 172] width 12 height 12
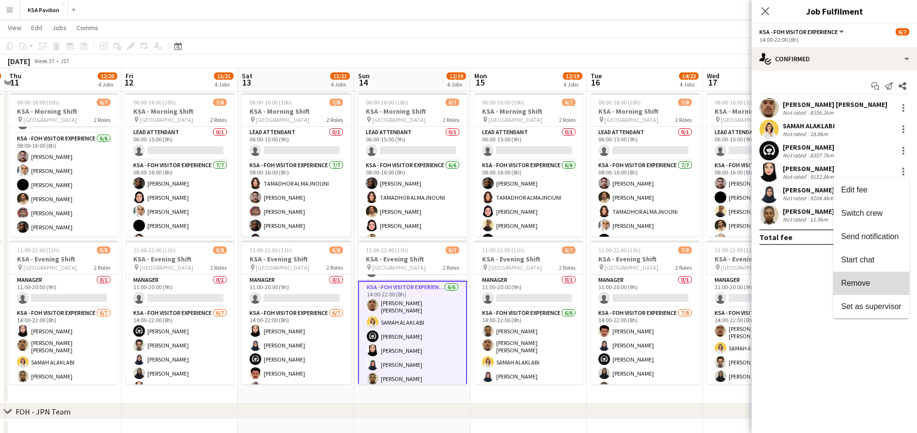
click at [875, 285] on span "Remove" at bounding box center [871, 283] width 60 height 9
